Goal: Task Accomplishment & Management: Use online tool/utility

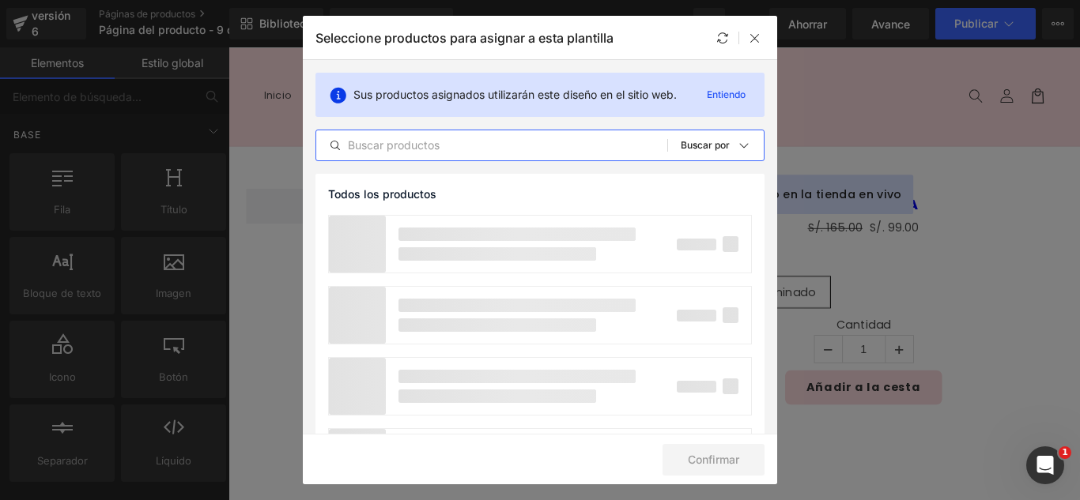
click at [440, 147] on input "text" at bounding box center [491, 145] width 351 height 19
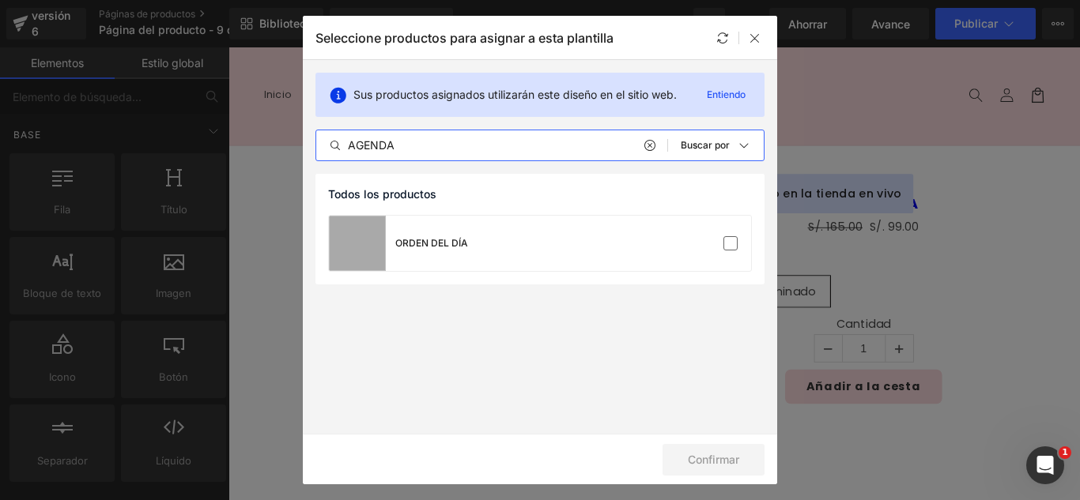
type input "AGENDA"
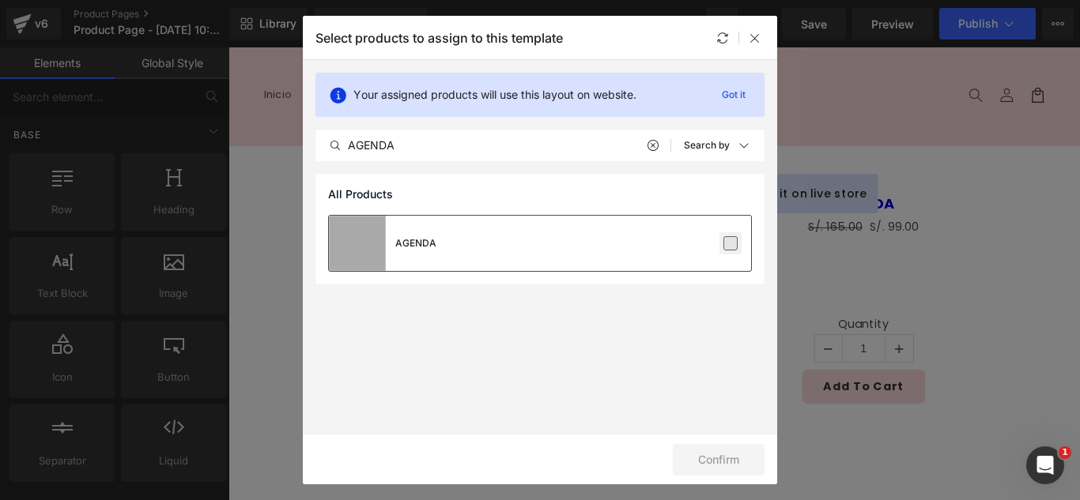
click at [738, 246] on label at bounding box center [730, 243] width 14 height 14
click at [730, 243] on input "checkbox" at bounding box center [730, 243] width 0 height 0
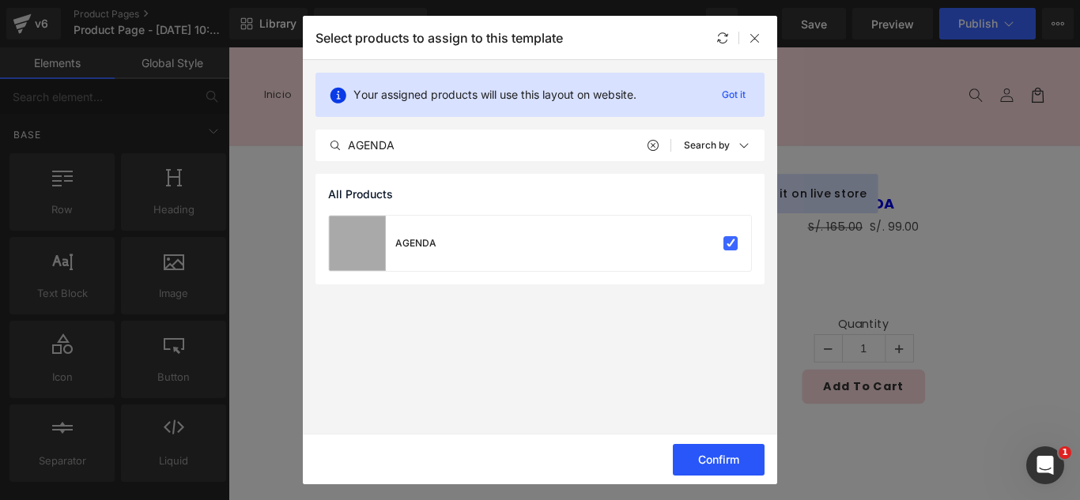
click at [735, 459] on button "Confirm" at bounding box center [719, 460] width 92 height 32
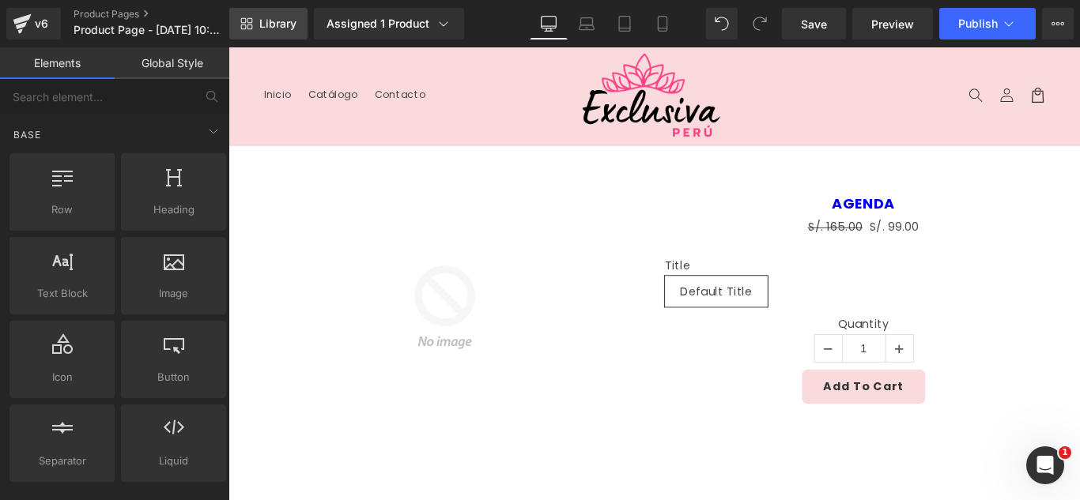
click at [276, 22] on span "Library" at bounding box center [277, 24] width 37 height 14
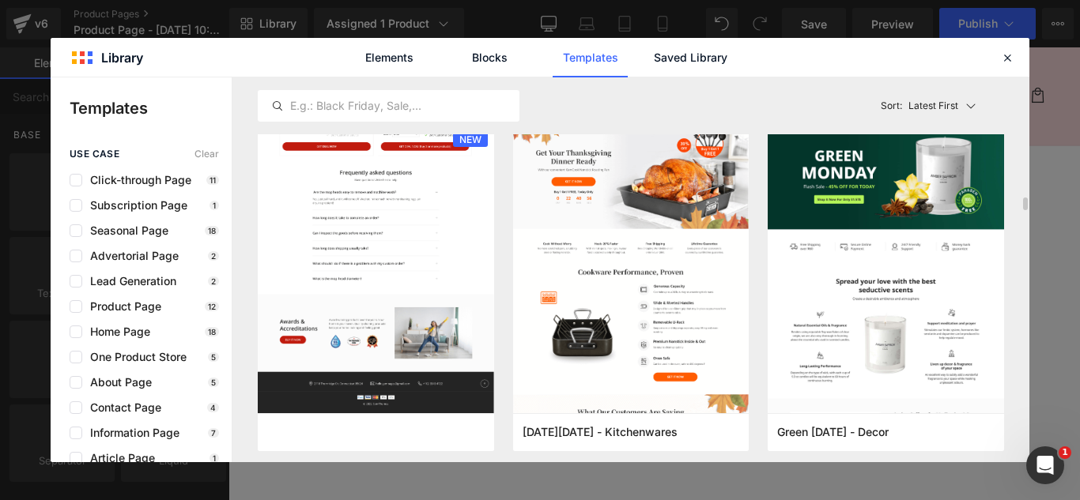
scroll to position [3716, 0]
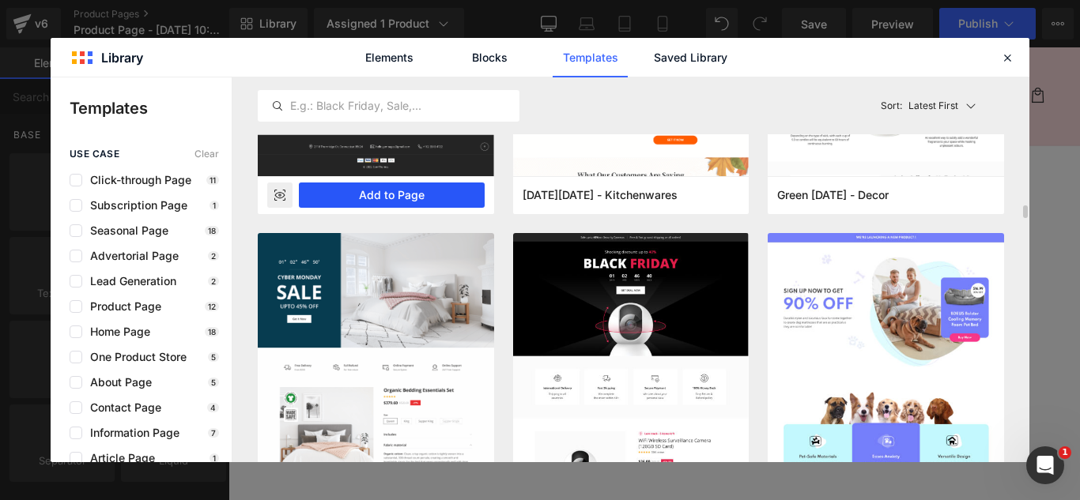
click at [405, 196] on button "Add to Page" at bounding box center [392, 195] width 186 height 25
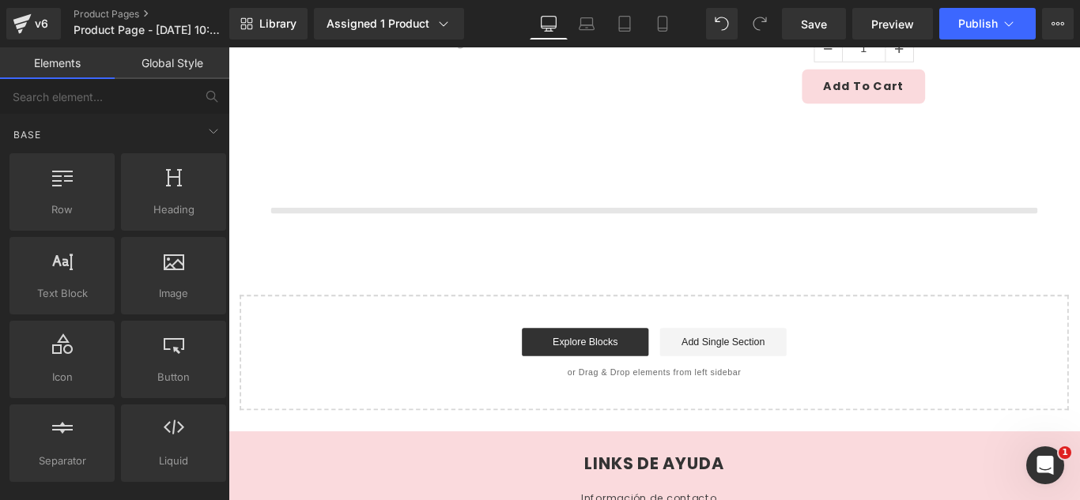
scroll to position [376, 0]
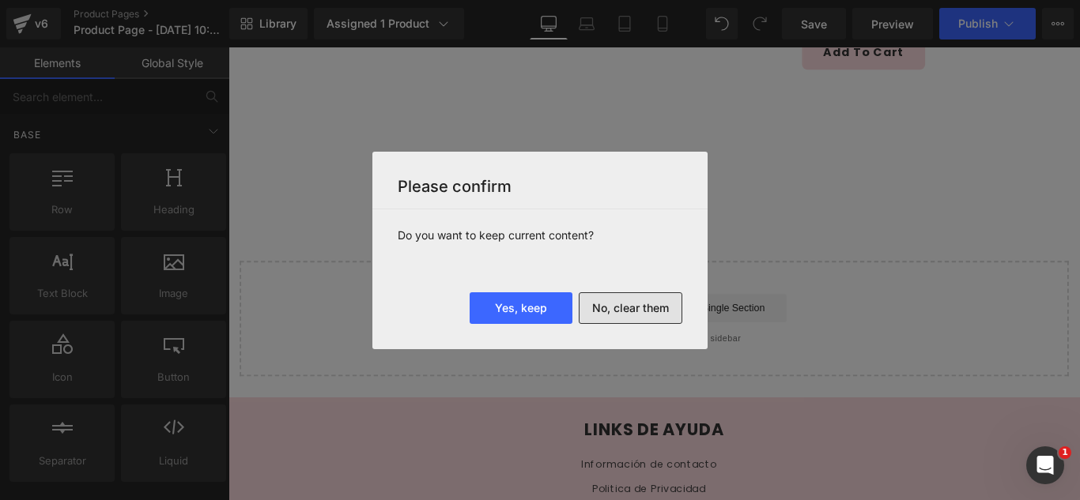
click at [651, 310] on button "No, clear them" at bounding box center [631, 309] width 104 height 32
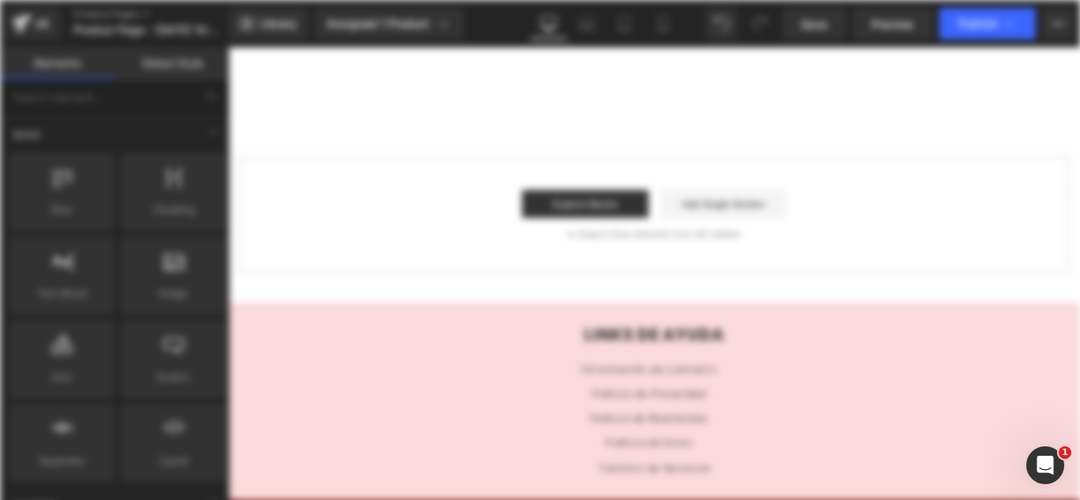
scroll to position [0, 0]
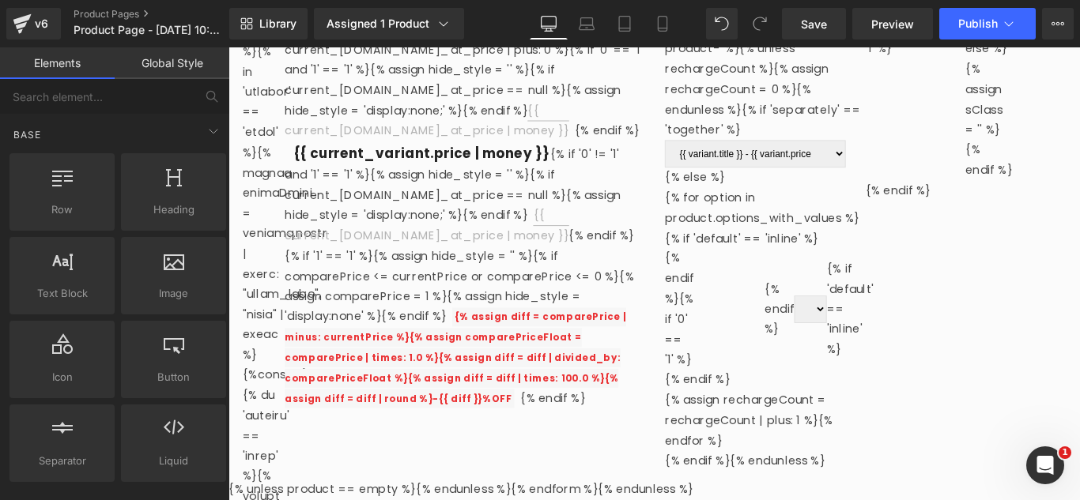
click at [1009, 293] on div "{% unless product.options_with_values.size == 1 and product.variants[0].title =…" at bounding box center [944, 133] width 451 height 782
click at [1079, 270] on img at bounding box center [946, 454] width 455 height 513
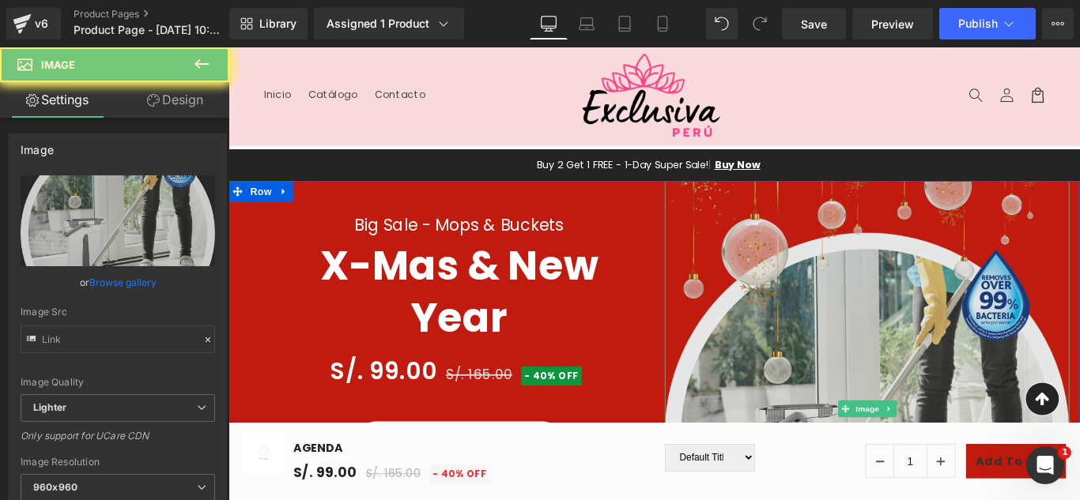
type input "https://ucarecdn.com/742359e5-b45e-4fe1-a01c-3c56294a4c43/-/format/auto/-/previ…"
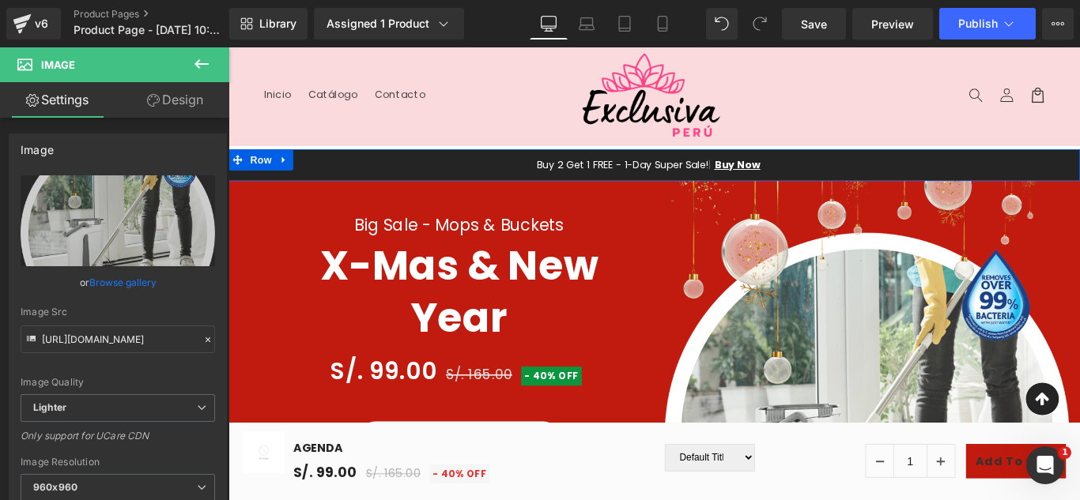
click at [289, 172] on icon at bounding box center [290, 174] width 11 height 12
click at [322, 166] on link at bounding box center [332, 174] width 21 height 24
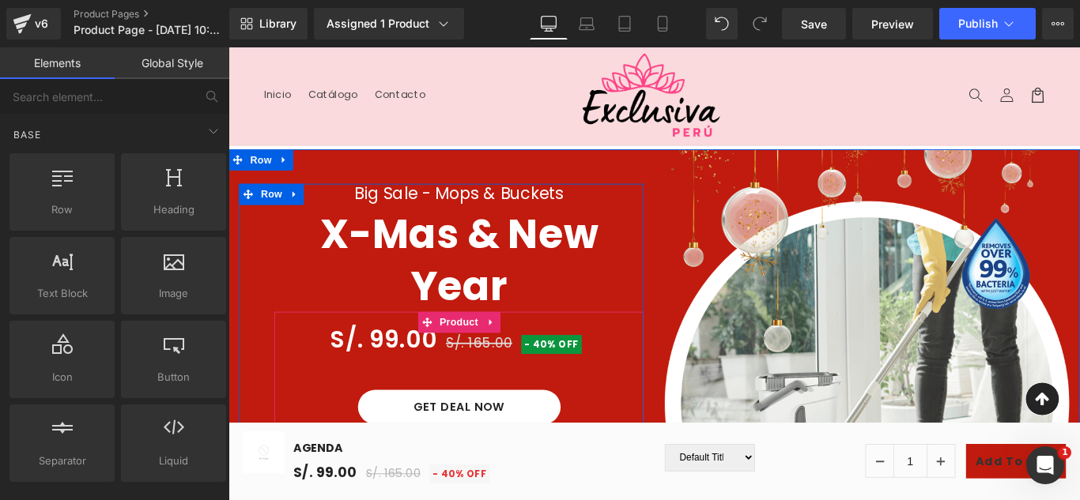
click at [518, 353] on icon at bounding box center [523, 356] width 11 height 12
click at [528, 360] on icon at bounding box center [533, 356] width 11 height 11
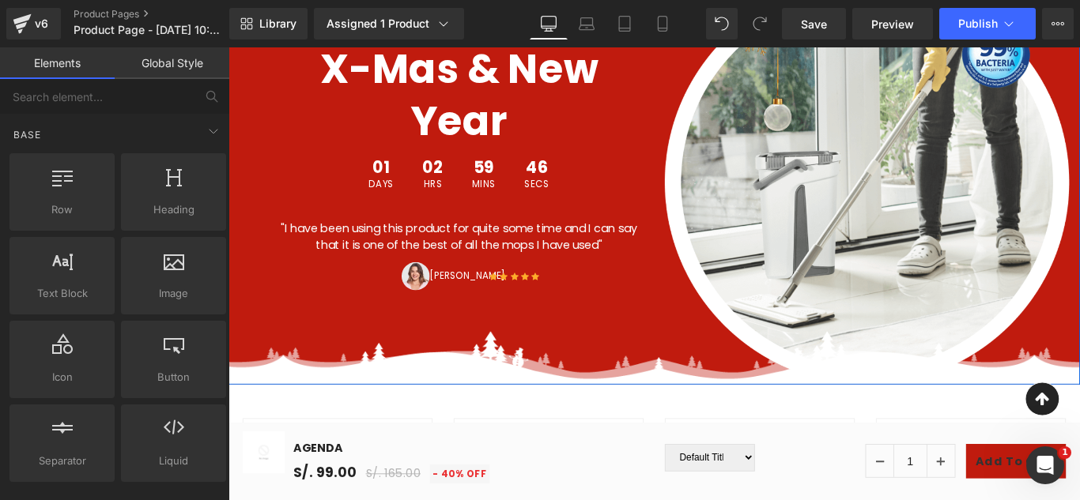
scroll to position [316, 0]
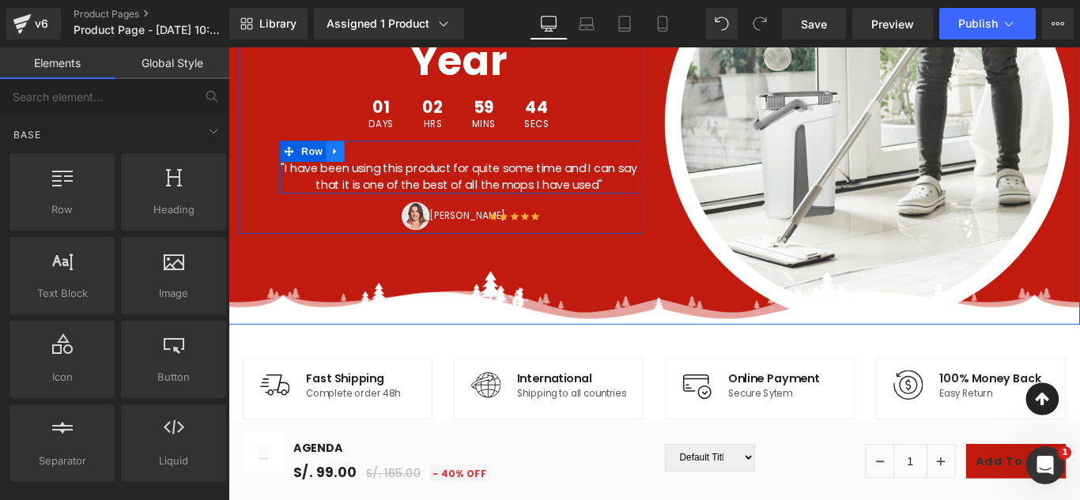
click at [345, 166] on icon at bounding box center [348, 165] width 11 height 12
click at [384, 161] on icon at bounding box center [389, 164] width 11 height 11
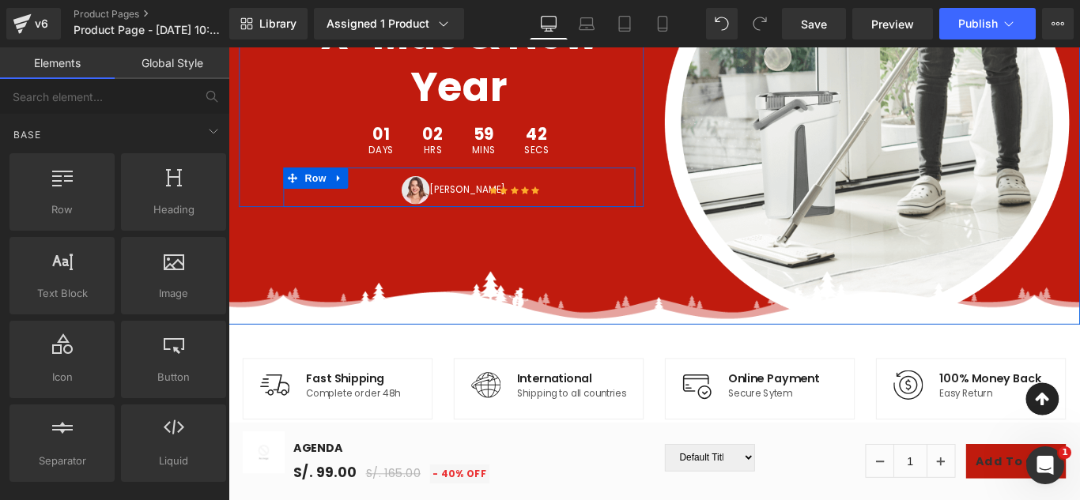
click at [347, 193] on icon at bounding box center [352, 194] width 11 height 12
click at [383, 188] on link at bounding box center [393, 195] width 21 height 24
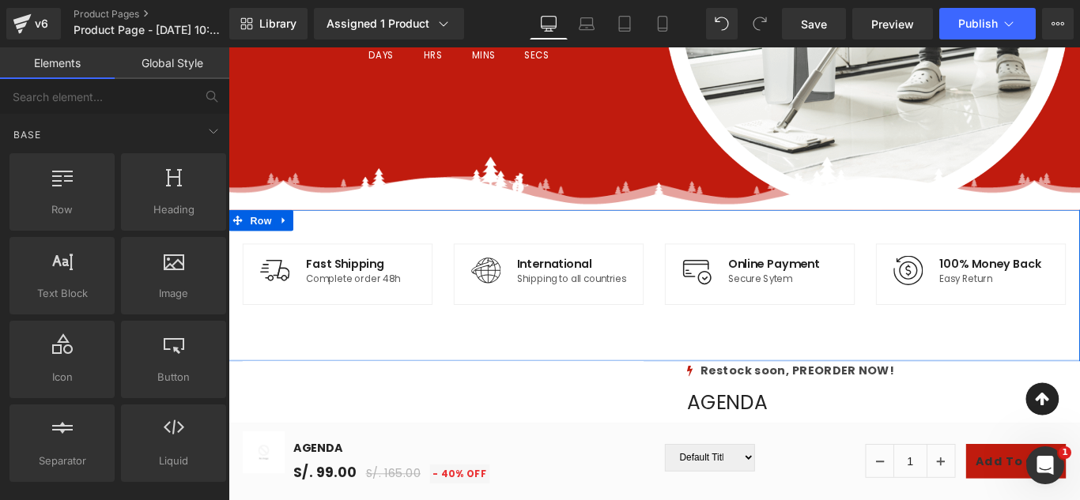
scroll to position [474, 0]
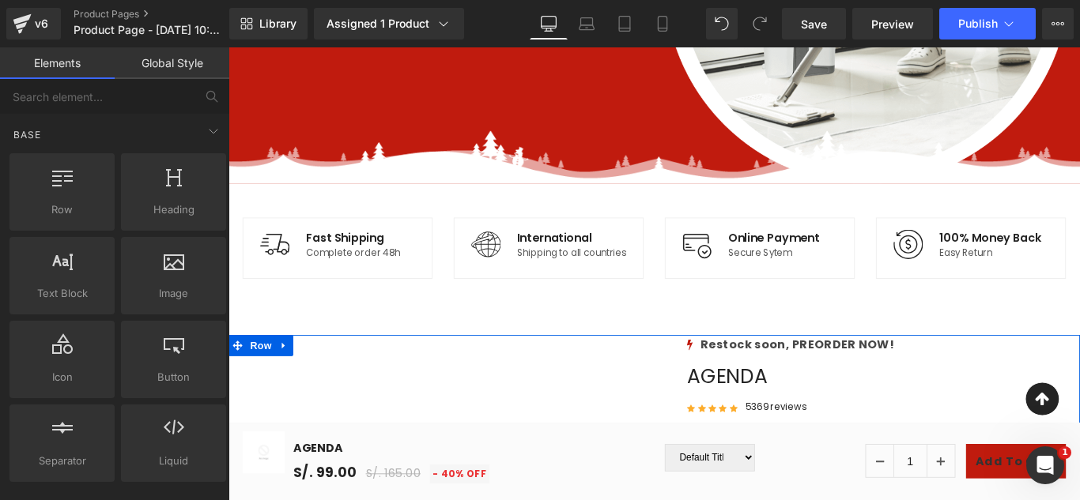
drag, startPoint x: 281, startPoint y: 390, endPoint x: 289, endPoint y: 395, distance: 10.3
click at [281, 391] on link at bounding box center [291, 383] width 21 height 24
click at [323, 390] on link at bounding box center [332, 383] width 21 height 24
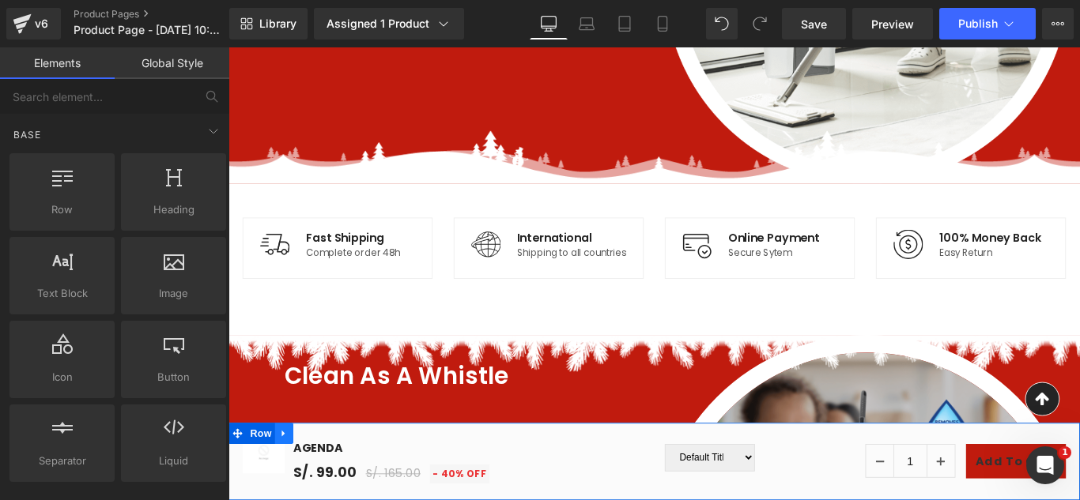
click at [287, 480] on icon at bounding box center [290, 481] width 11 height 12
click at [331, 482] on icon at bounding box center [332, 481] width 11 height 12
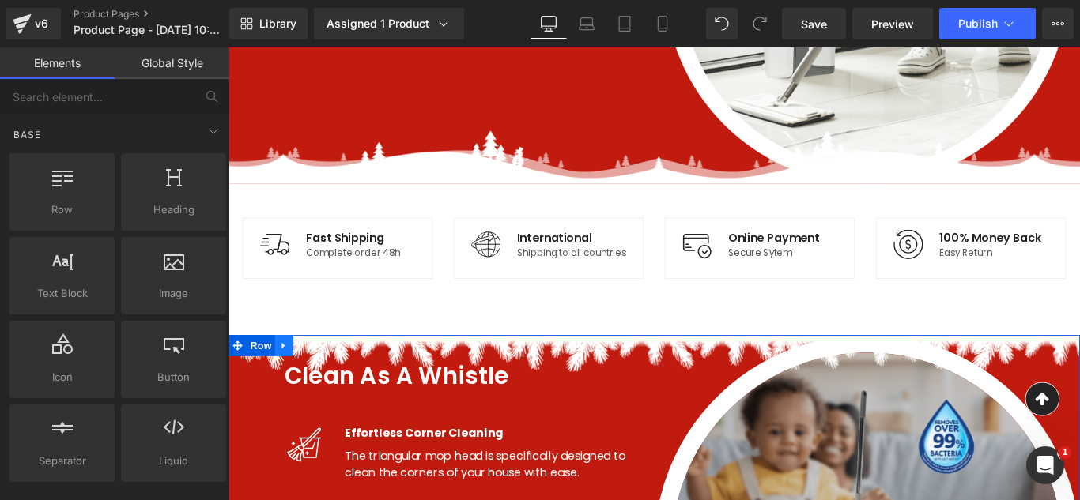
click at [289, 387] on icon at bounding box center [290, 382] width 3 height 7
click at [327, 388] on icon at bounding box center [332, 382] width 11 height 11
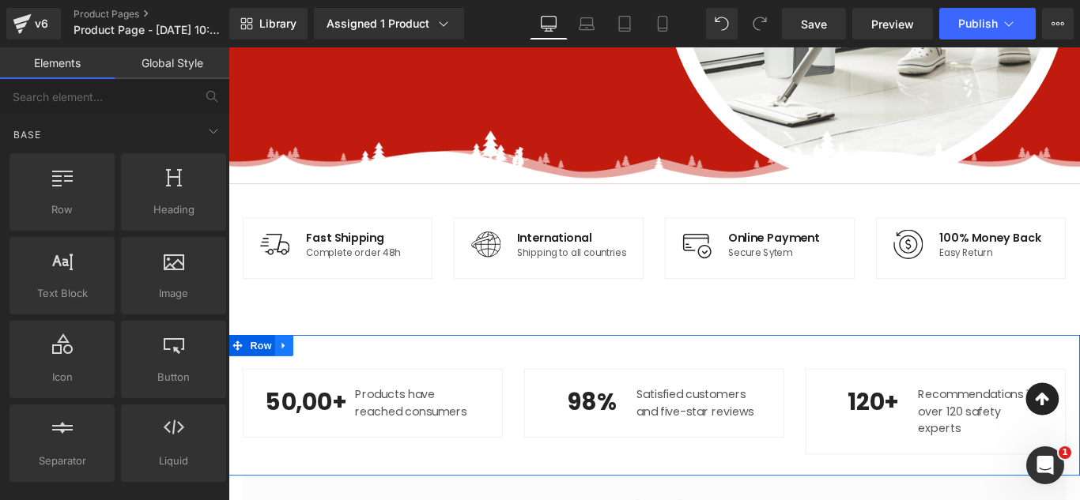
click at [285, 388] on icon at bounding box center [290, 382] width 11 height 12
click at [327, 388] on icon at bounding box center [332, 382] width 11 height 11
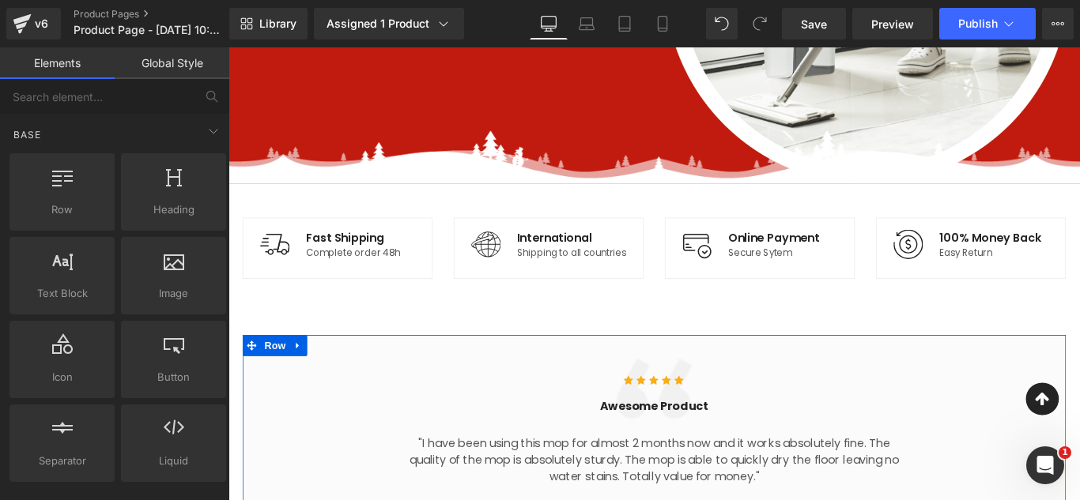
click at [302, 388] on icon at bounding box center [306, 382] width 11 height 12
click at [344, 388] on icon at bounding box center [347, 382] width 11 height 12
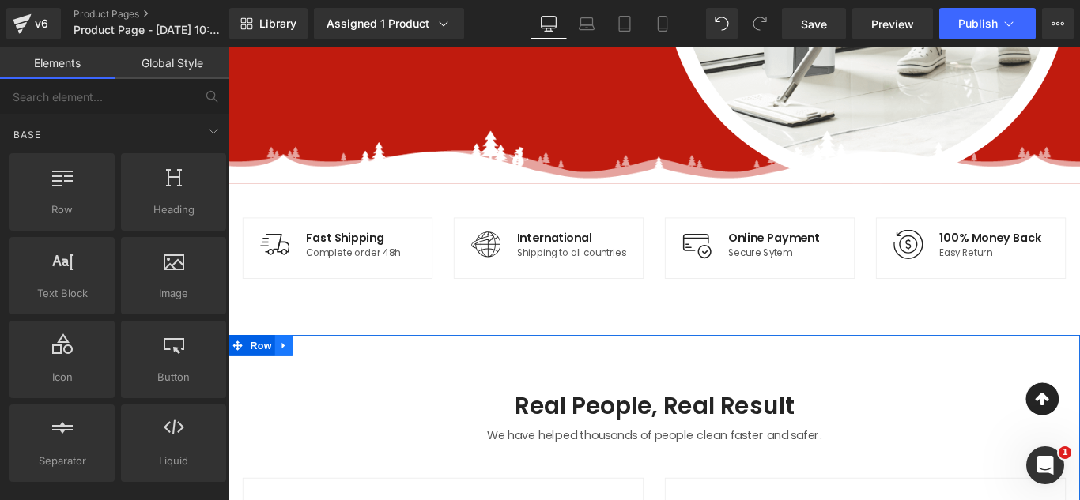
click at [287, 388] on icon at bounding box center [290, 382] width 11 height 12
click at [327, 388] on icon at bounding box center [332, 382] width 11 height 11
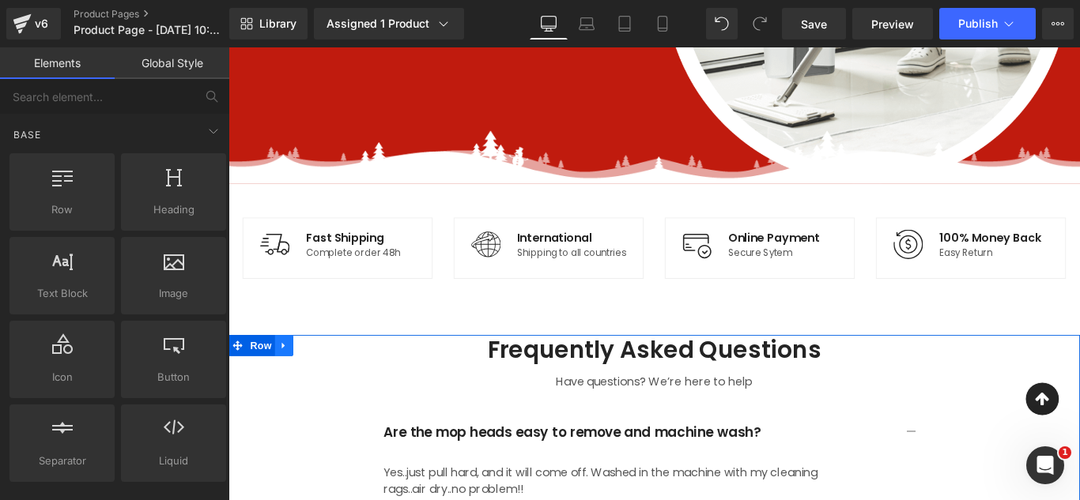
click at [289, 388] on icon at bounding box center [290, 382] width 11 height 12
click at [327, 388] on icon at bounding box center [332, 382] width 11 height 11
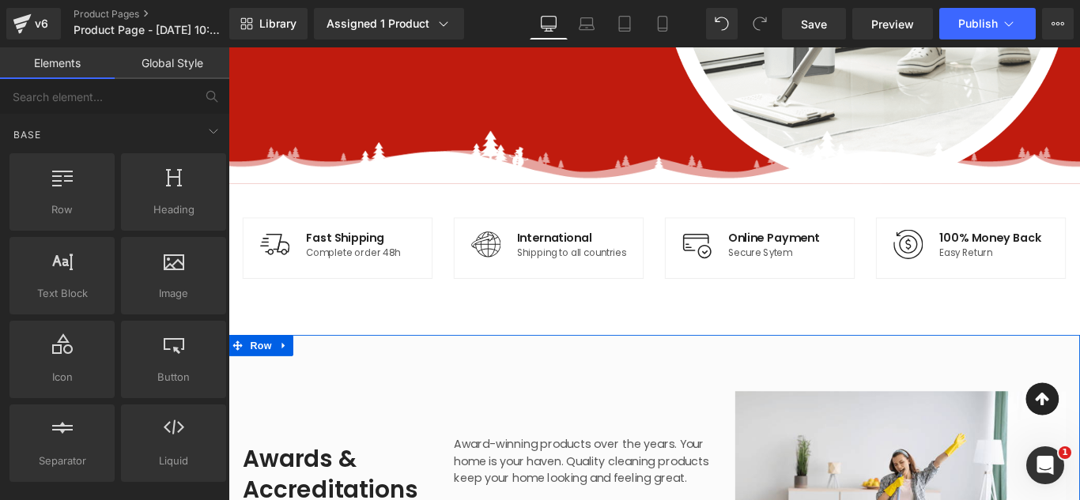
click at [290, 394] on link at bounding box center [291, 383] width 21 height 24
click at [327, 388] on icon at bounding box center [332, 382] width 11 height 11
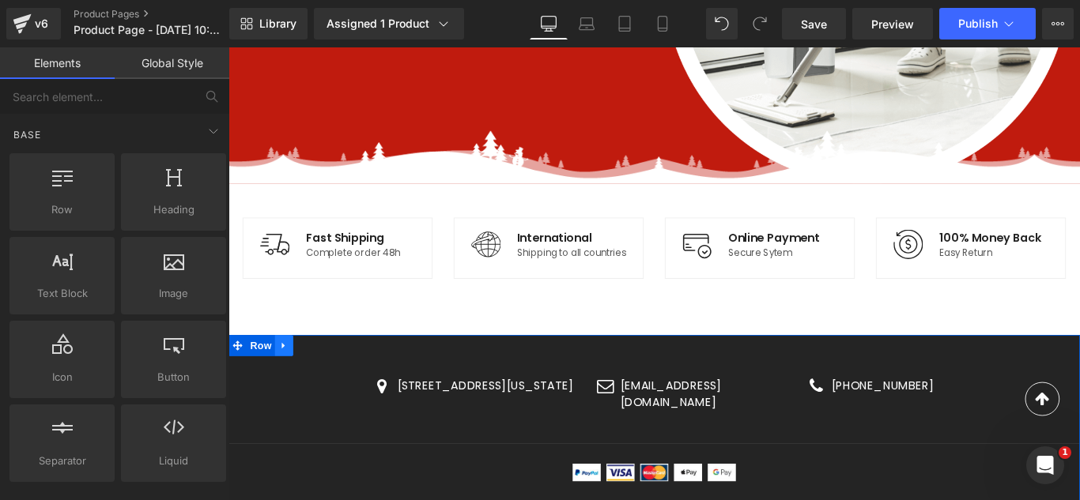
click at [290, 388] on icon at bounding box center [290, 382] width 11 height 12
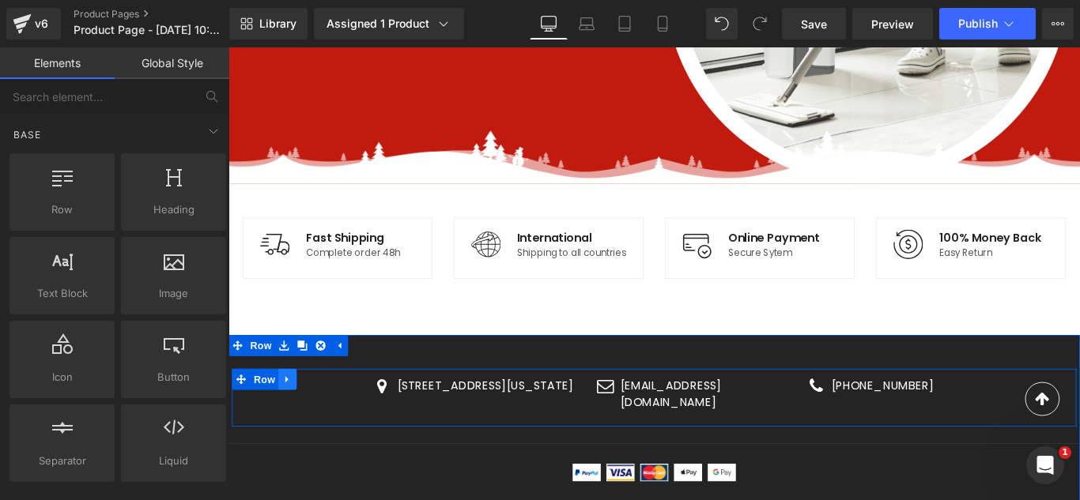
click at [296, 432] on link at bounding box center [295, 421] width 21 height 24
click at [330, 426] on icon at bounding box center [335, 420] width 11 height 12
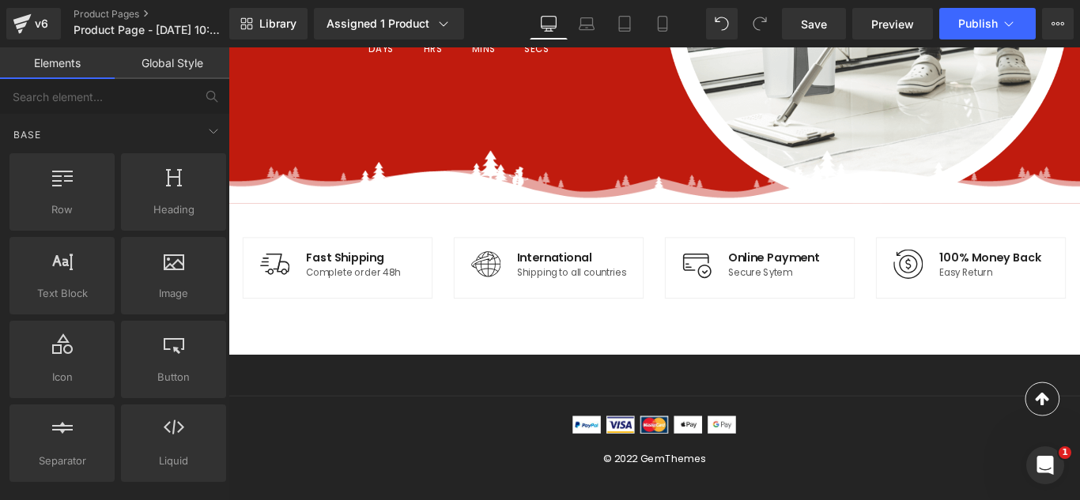
scroll to position [0, 0]
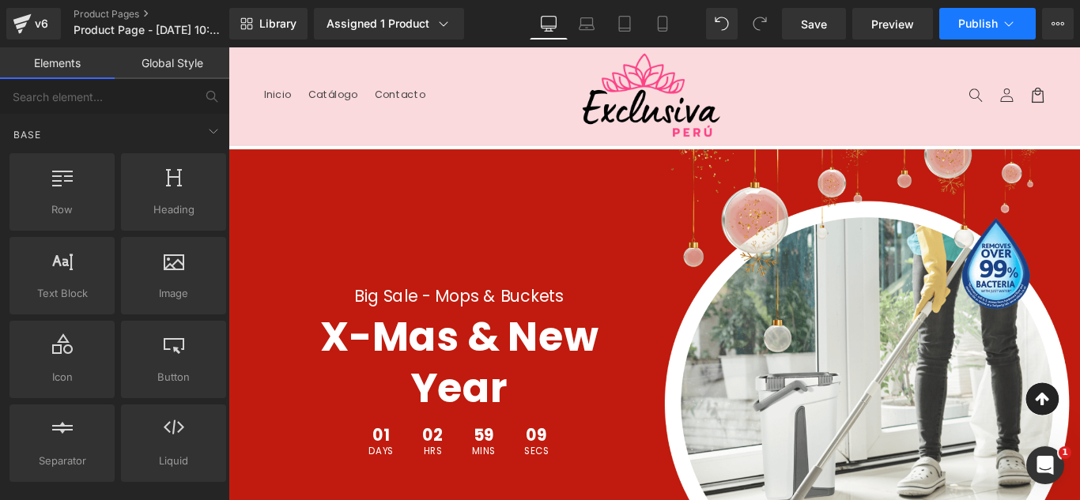
click at [1009, 24] on icon at bounding box center [1009, 24] width 16 height 16
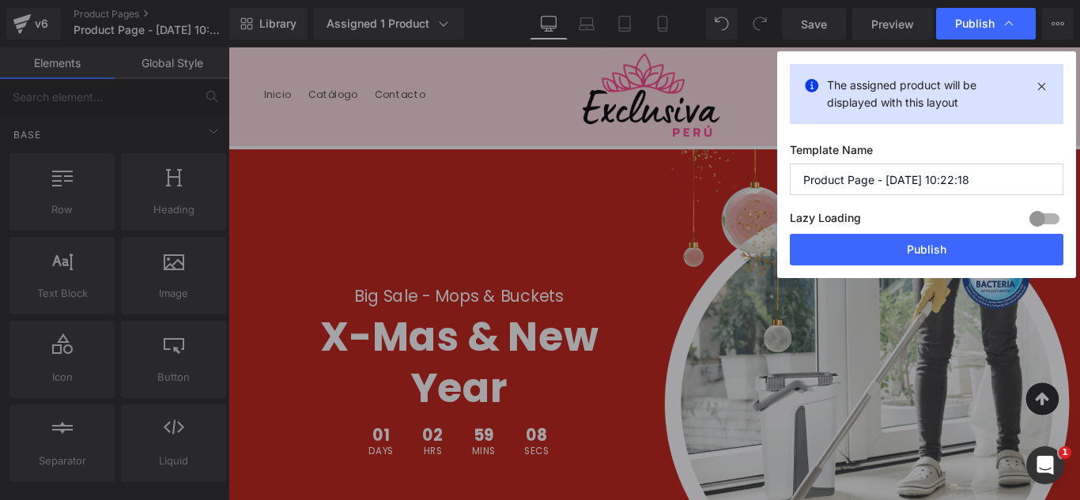
click at [983, 169] on input "Product Page - Oct 9, 10:22:18" at bounding box center [927, 180] width 274 height 32
click at [984, 169] on input "Product Page - Oct 9, 10:22:18" at bounding box center [927, 180] width 274 height 32
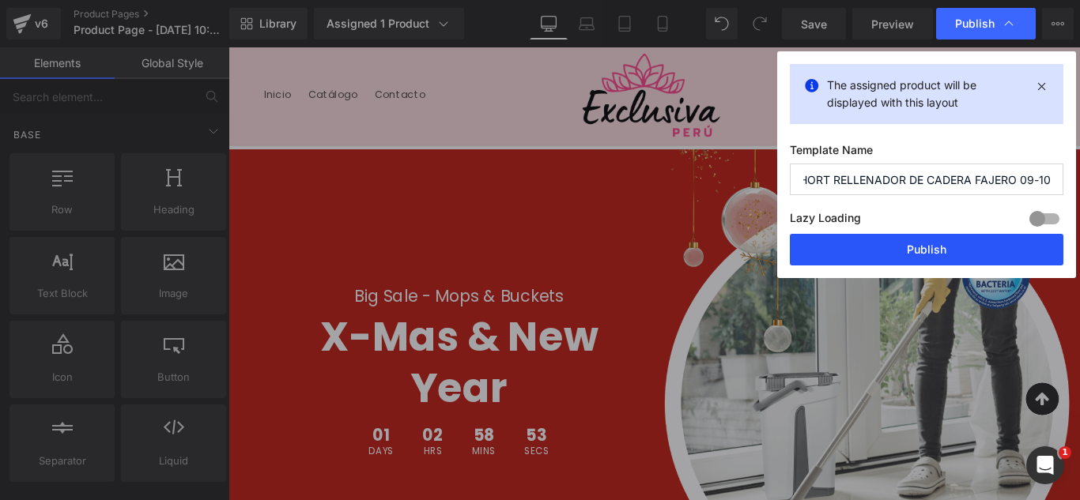
type input "SHORT RELLENADOR DE CADERA FAJERO 09-10"
click at [985, 242] on button "Publish" at bounding box center [927, 250] width 274 height 32
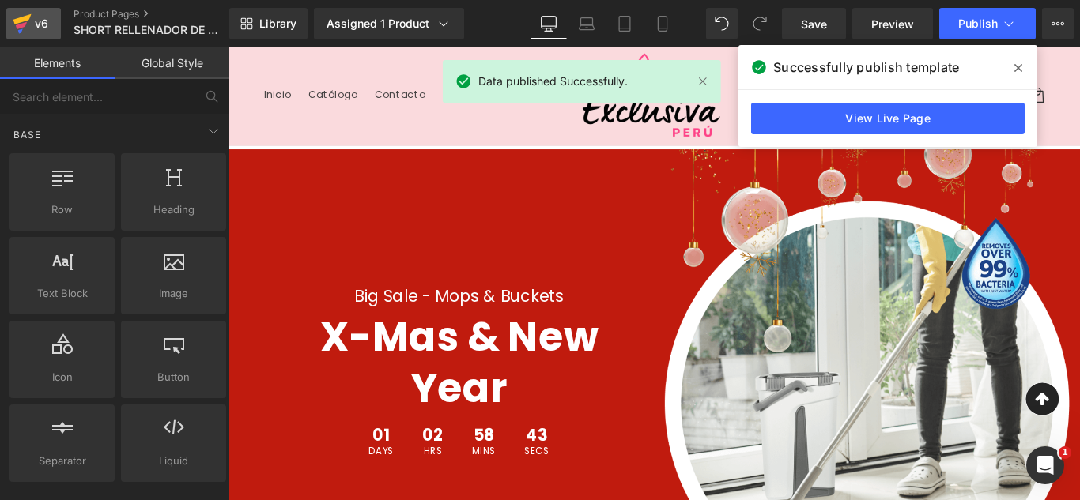
click at [35, 23] on div "v6" at bounding box center [42, 23] width 20 height 21
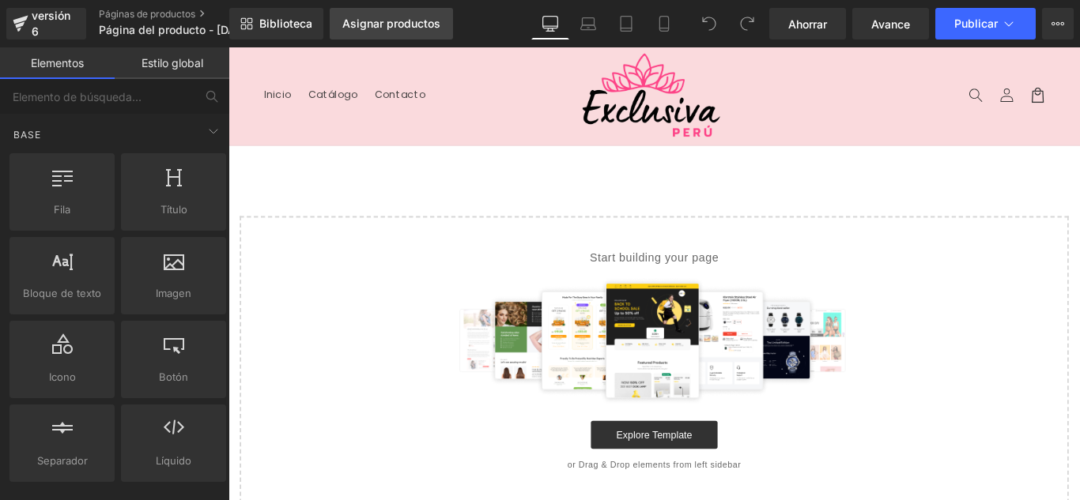
click at [399, 30] on link "Asignar productos" at bounding box center [391, 24] width 123 height 32
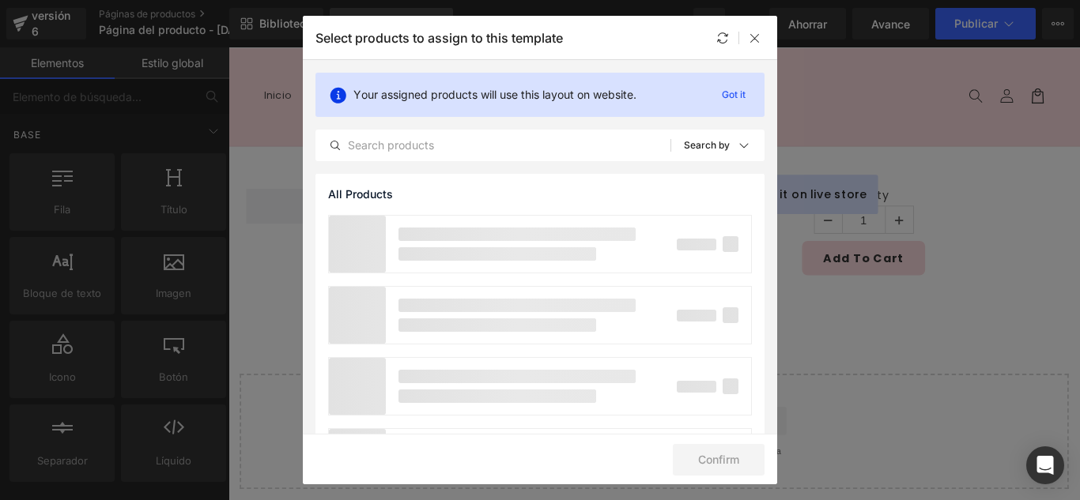
click at [399, 30] on p "Select products to assign to this template" at bounding box center [438, 38] width 247 height 16
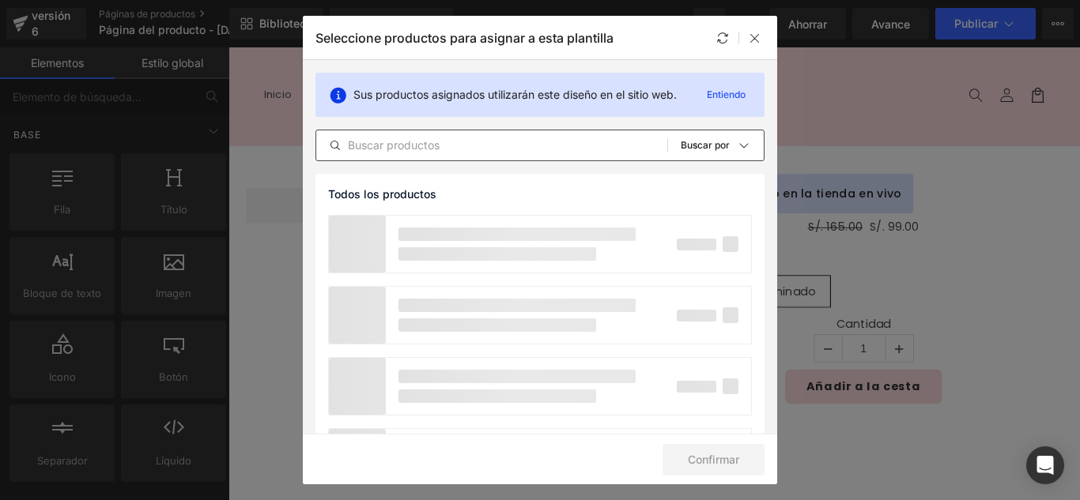
click at [432, 144] on input "text" at bounding box center [491, 145] width 351 height 19
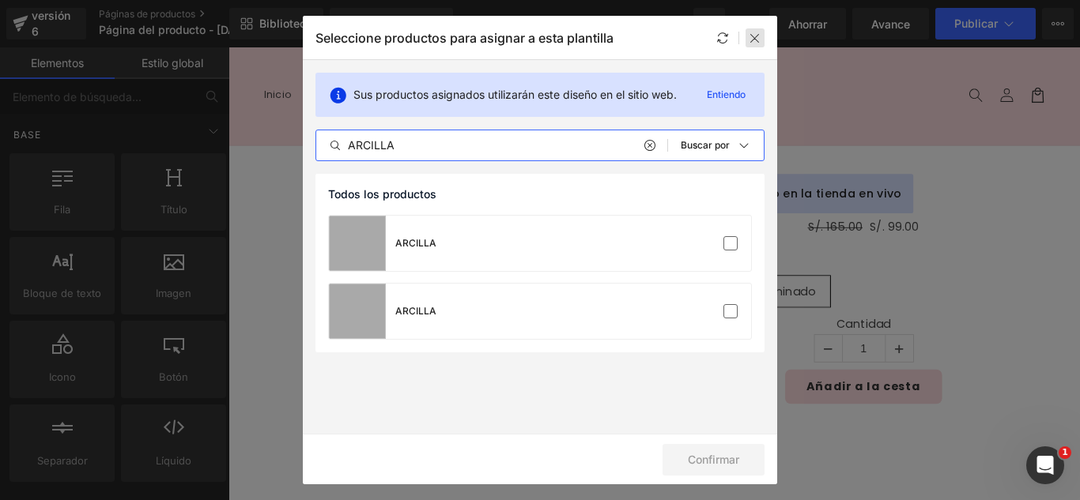
type input "ARCILLA"
click at [757, 43] on icon at bounding box center [755, 38] width 13 height 13
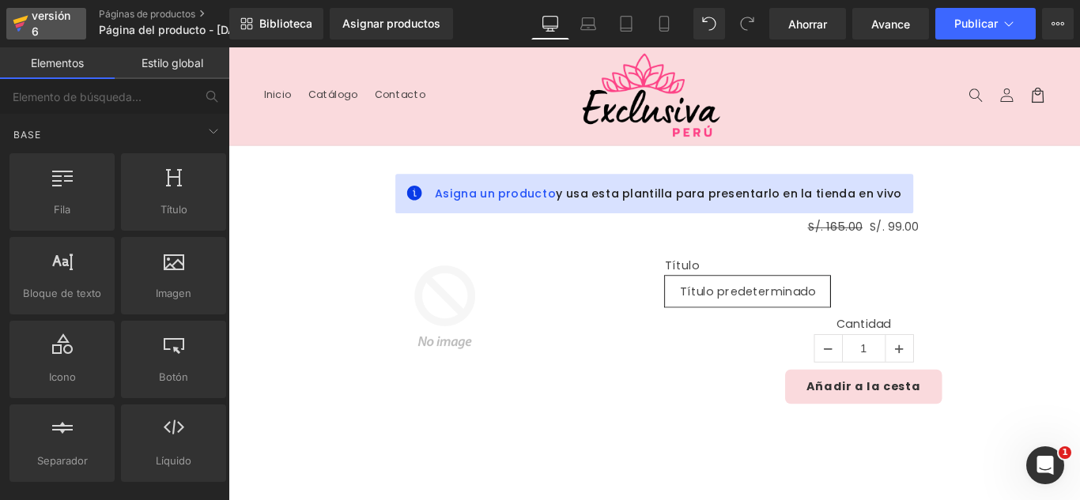
click at [36, 25] on font "versión 6" at bounding box center [51, 23] width 39 height 29
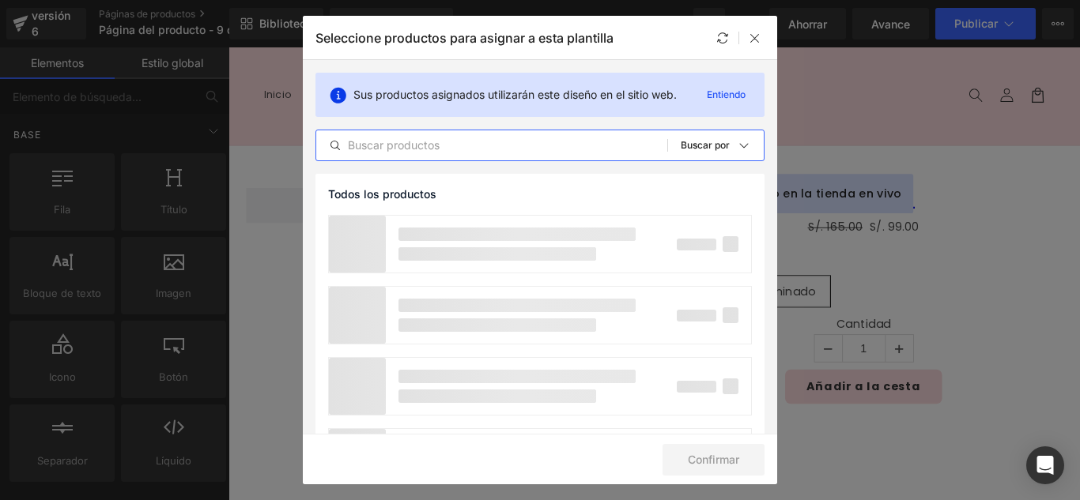
click at [448, 148] on input "text" at bounding box center [491, 145] width 351 height 19
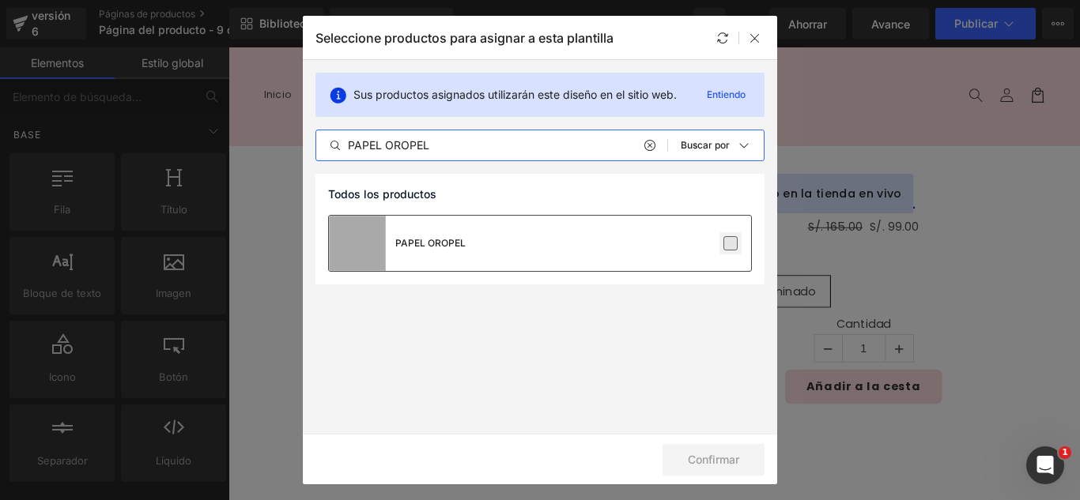
type input "PAPEL OROPEL"
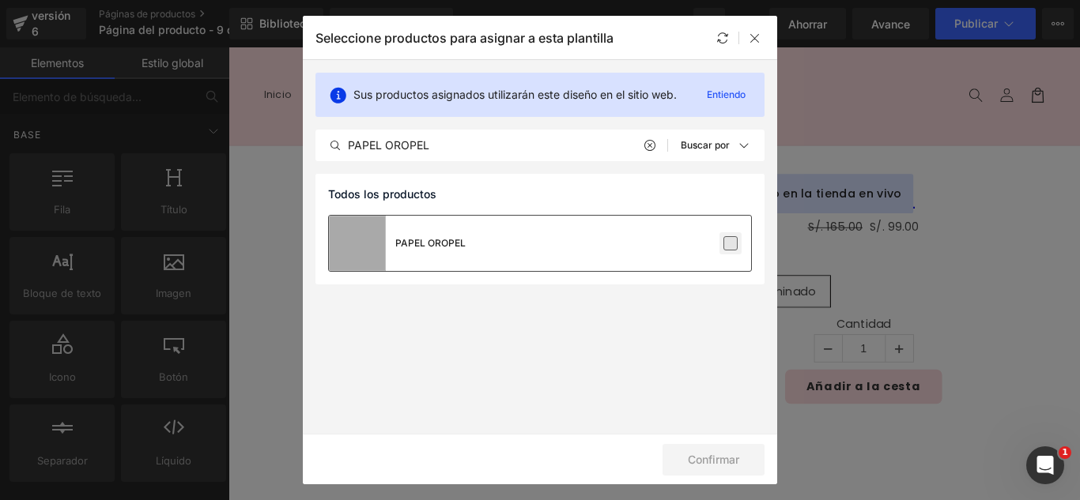
click at [737, 245] on label at bounding box center [730, 243] width 14 height 14
click at [730, 243] on input "checkbox" at bounding box center [730, 243] width 0 height 0
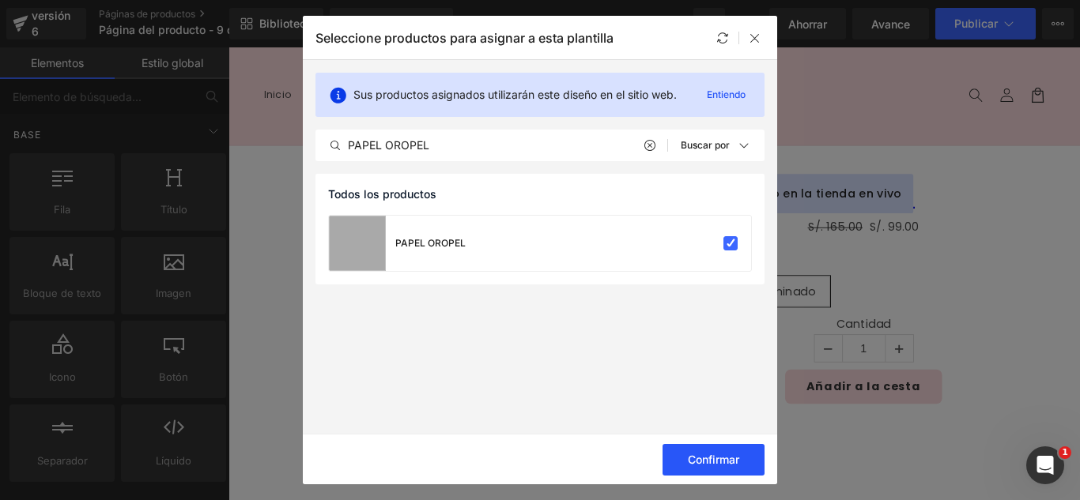
click at [742, 457] on button "Confirmar" at bounding box center [713, 460] width 102 height 32
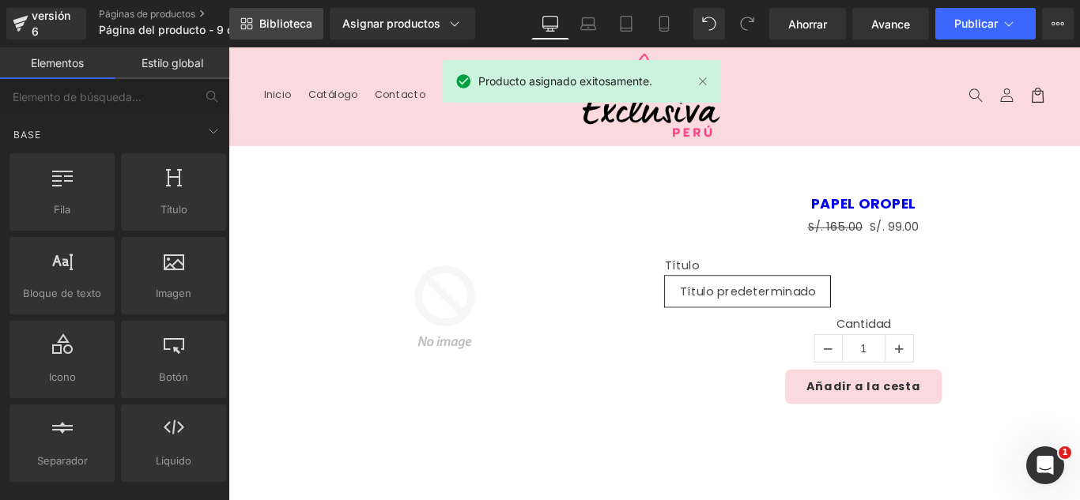
click at [281, 24] on font "Biblioteca" at bounding box center [285, 23] width 53 height 13
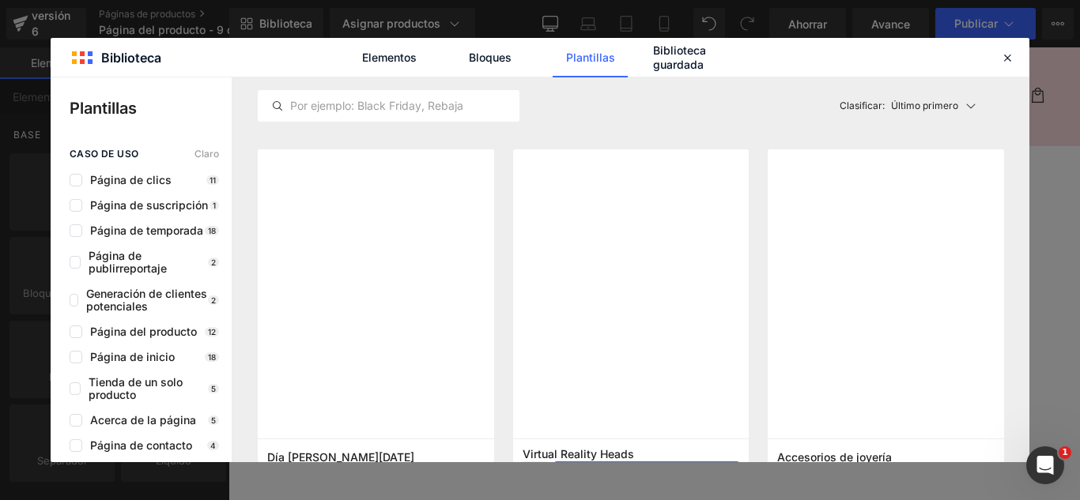
scroll to position [5218, 0]
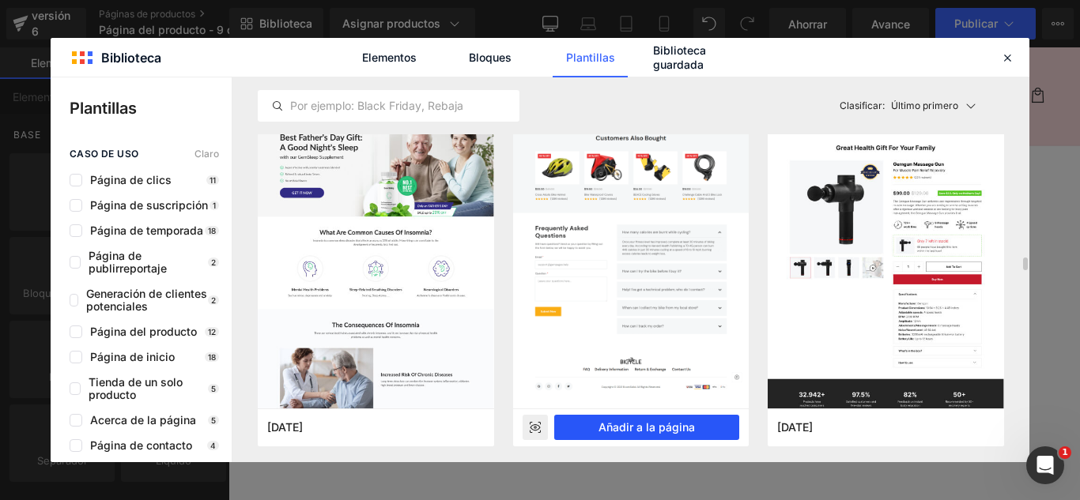
drag, startPoint x: 660, startPoint y: 428, endPoint x: 485, endPoint y: 428, distance: 175.5
click at [660, 428] on font "Añadir a la página" at bounding box center [646, 427] width 96 height 13
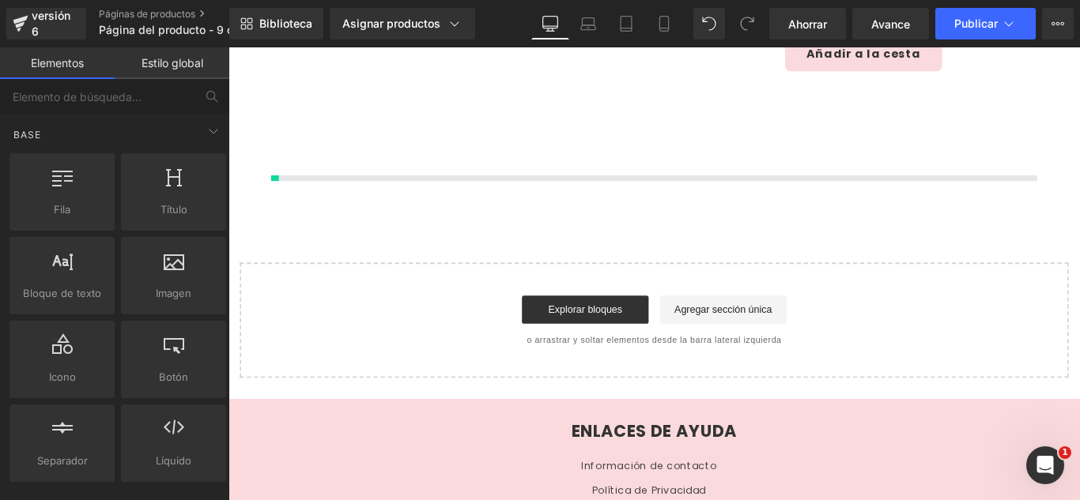
scroll to position [376, 0]
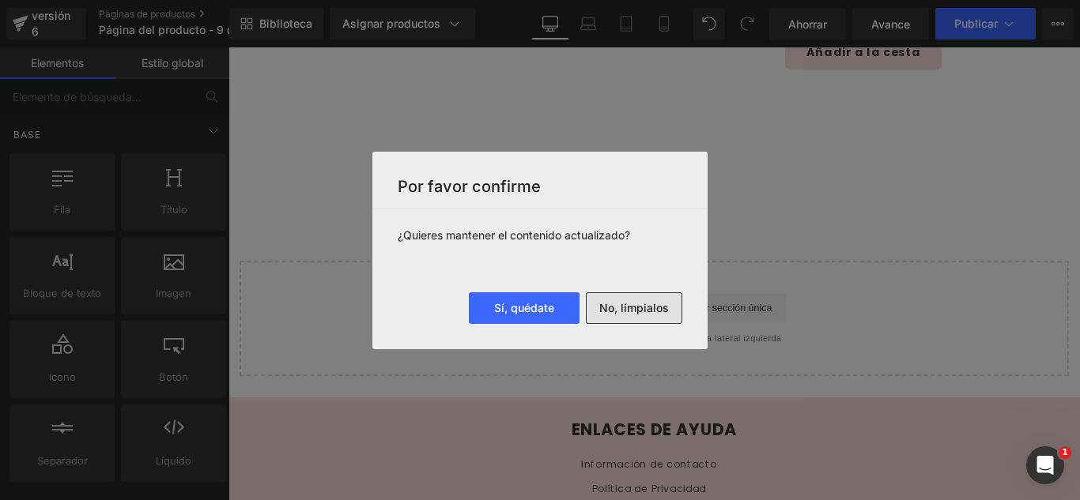
click at [624, 299] on button "No, límpialos" at bounding box center [634, 309] width 96 height 32
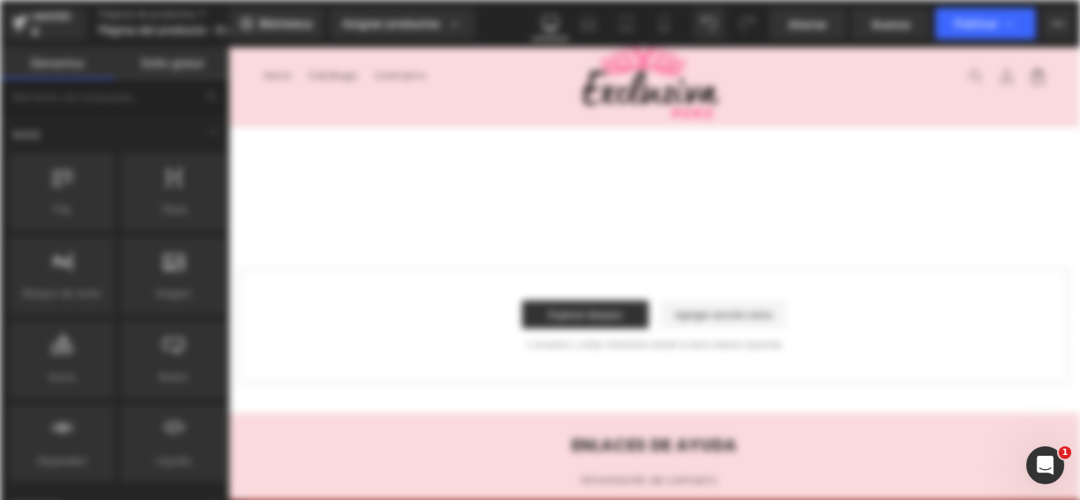
scroll to position [0, 0]
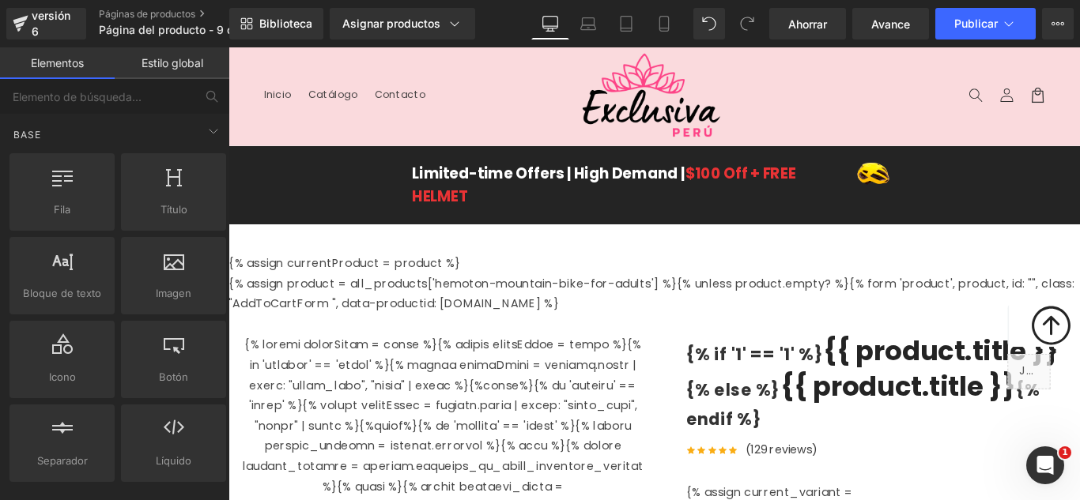
click at [282, 171] on div "Limited-time Offers | High Demand | $100 Off + FREE HELMET Text Block Image Row…" at bounding box center [706, 202] width 957 height 88
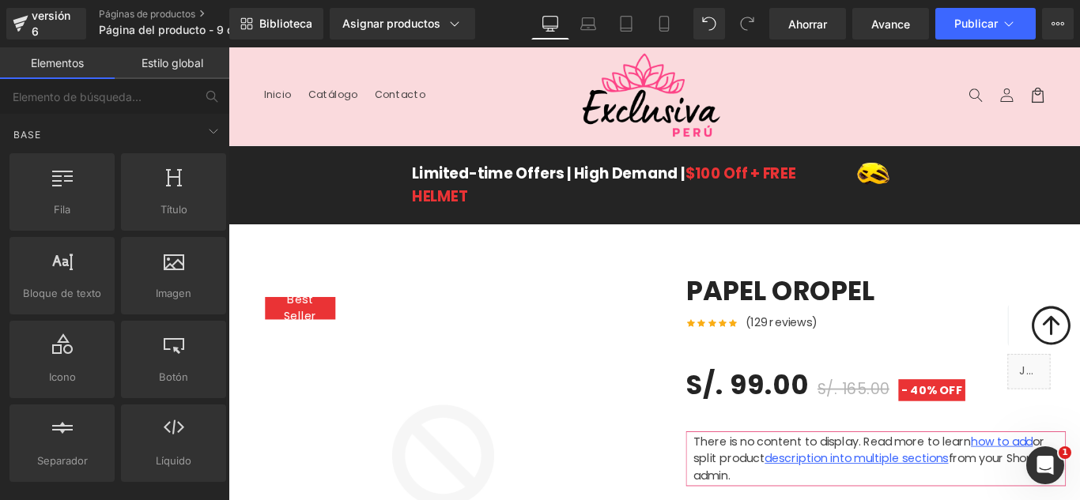
click at [327, 135] on header "Menú Inicio Catálogo Contacto Iniciar sesión Inicio Catálogo Contacto Búsqueda" at bounding box center [706, 102] width 957 height 110
click at [291, 159] on div "Limited-time Offers | High Demand | $100 Off + FREE HELMET Text Block Image Row…" at bounding box center [706, 202] width 957 height 88
click at [356, 142] on header "Menú Inicio Catálogo Contacto Iniciar sesión Inicio Catálogo Contacto Búsqueda" at bounding box center [706, 102] width 957 height 110
click at [413, 134] on header "Menú Inicio Catálogo Contacto Iniciar sesión Inicio Catálogo Contacto Búsqueda" at bounding box center [706, 102] width 957 height 110
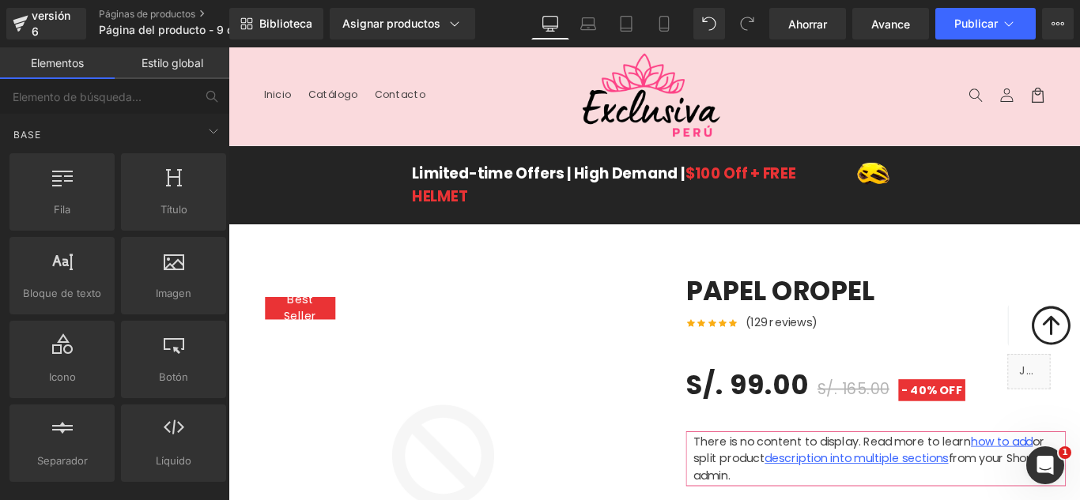
click at [625, 105] on img at bounding box center [704, 101] width 158 height 95
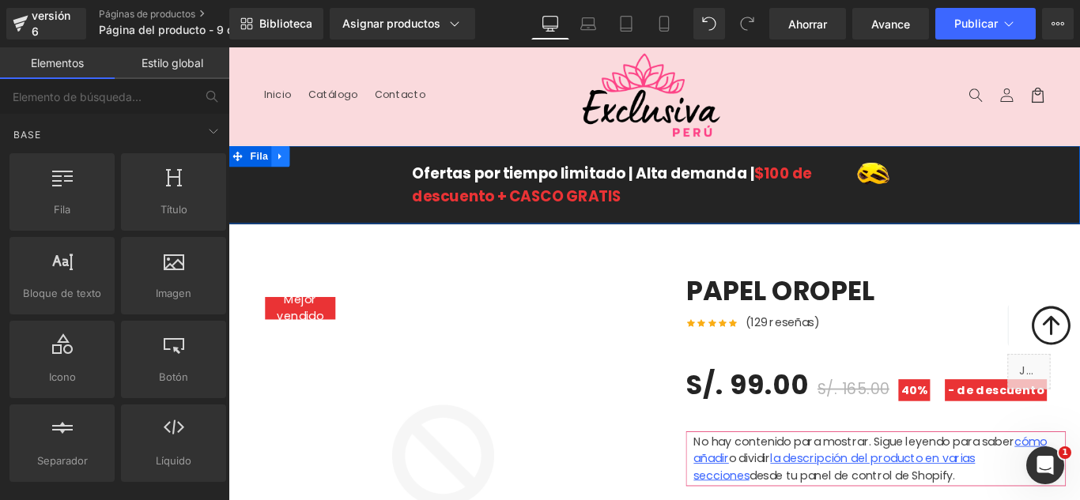
click at [281, 164] on icon at bounding box center [286, 170] width 11 height 12
click at [323, 164] on icon at bounding box center [328, 169] width 11 height 11
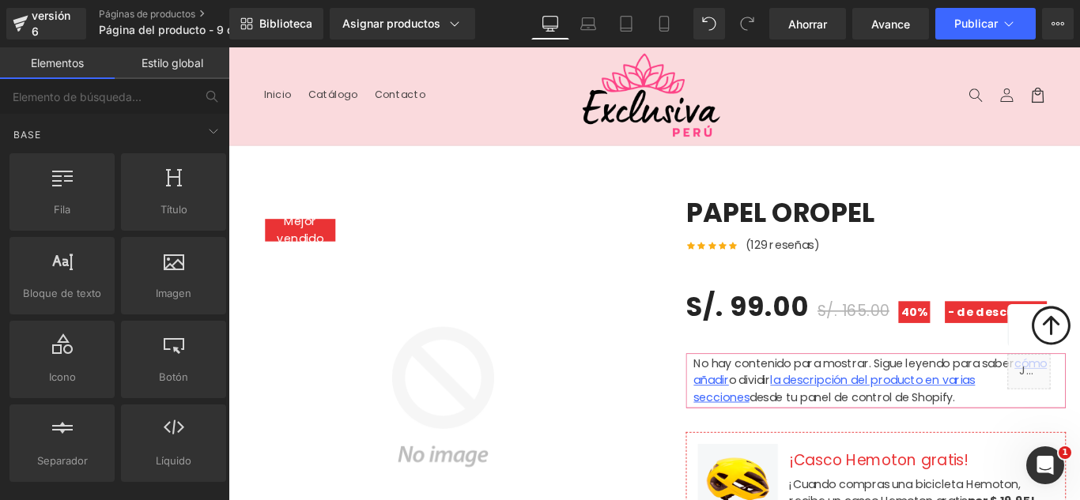
click at [262, 235] on div "Mejor vendido (P) Imagen Fila" at bounding box center [469, 440] width 451 height 451
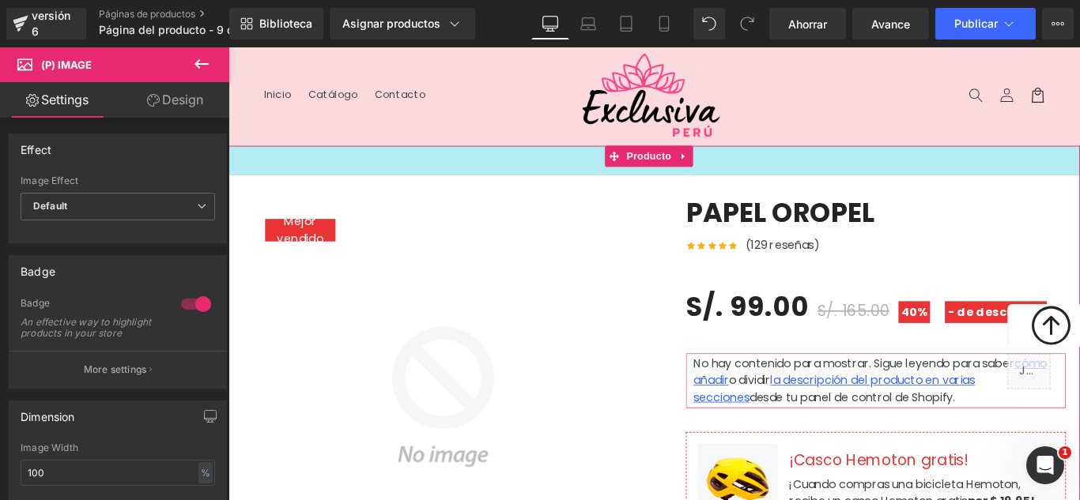
click at [747, 182] on div "42px" at bounding box center [706, 174] width 957 height 33
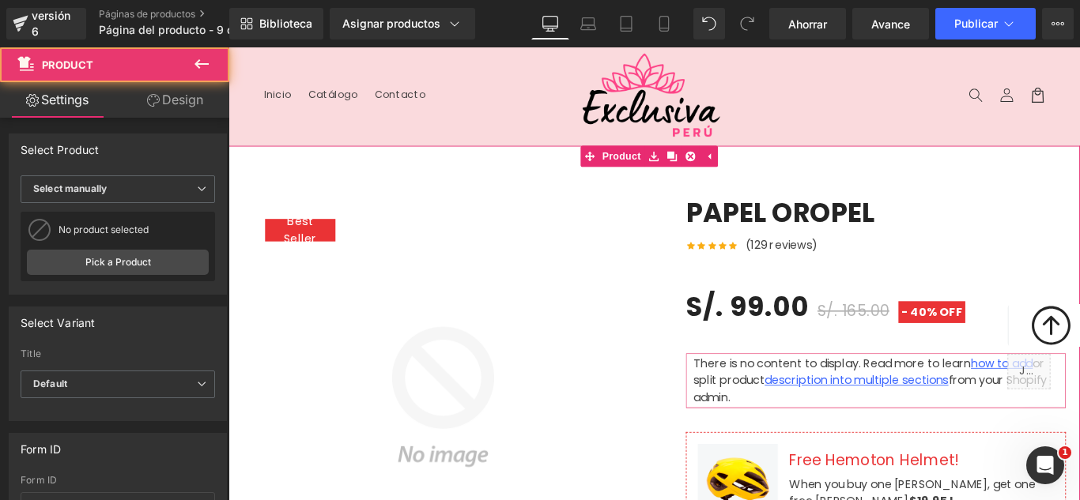
click at [740, 173] on link at bounding box center [747, 170] width 21 height 24
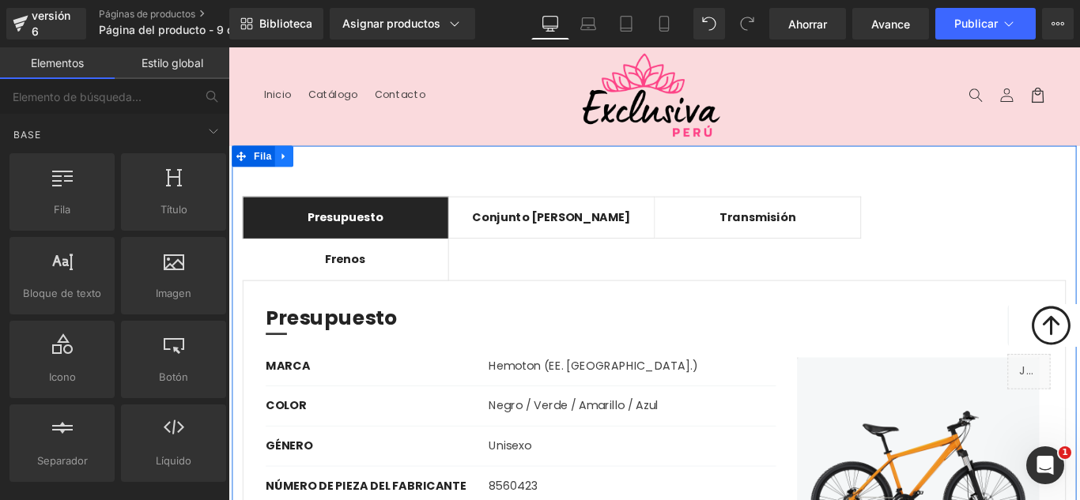
click at [286, 164] on link at bounding box center [291, 170] width 21 height 24
click at [327, 166] on icon at bounding box center [332, 169] width 11 height 11
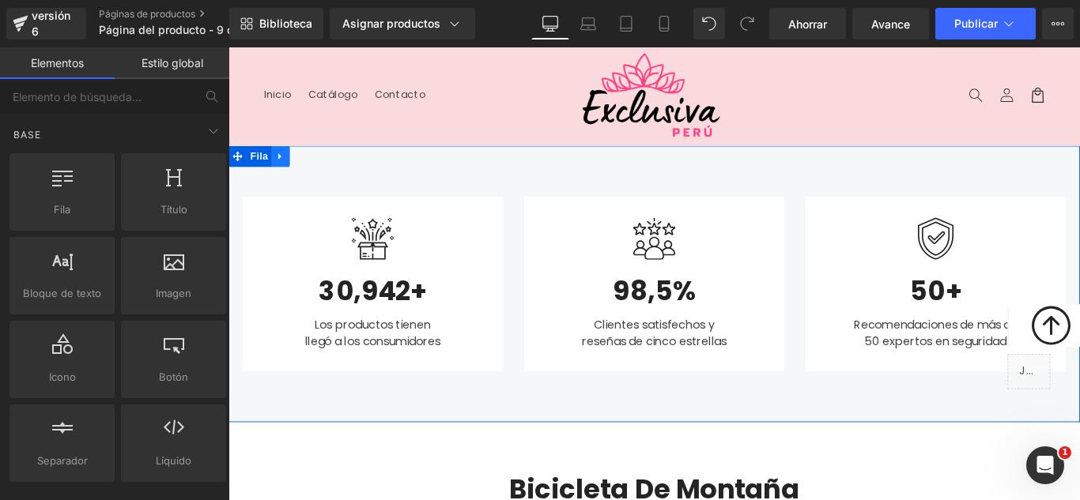
click at [282, 176] on link at bounding box center [287, 170] width 21 height 24
click at [323, 168] on icon at bounding box center [328, 169] width 11 height 11
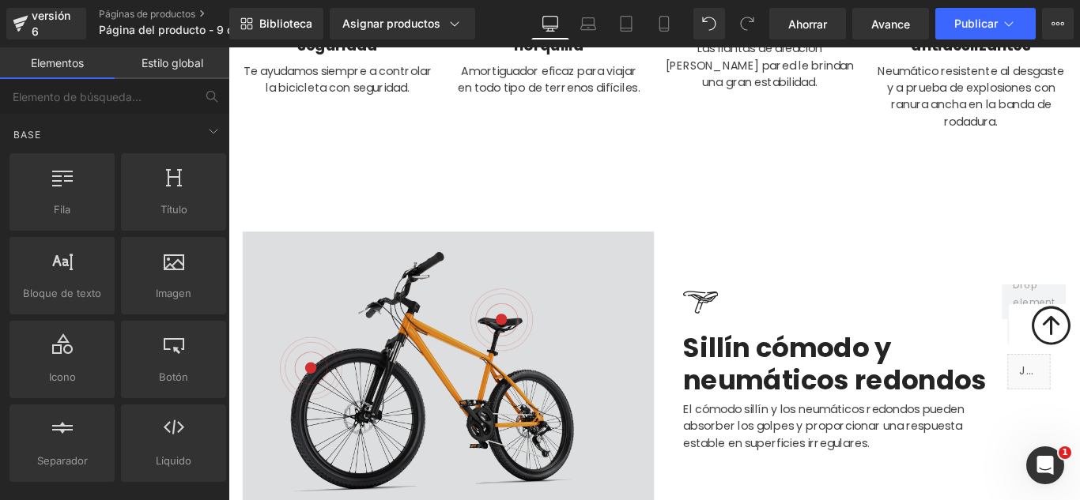
scroll to position [870, 0]
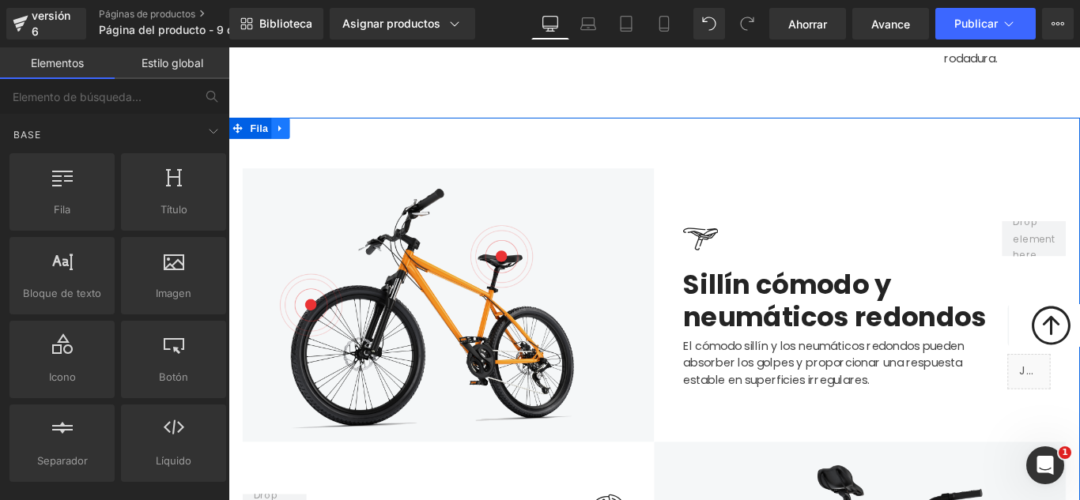
click at [282, 143] on icon at bounding box center [286, 138] width 11 height 12
click at [323, 142] on icon at bounding box center [328, 138] width 11 height 11
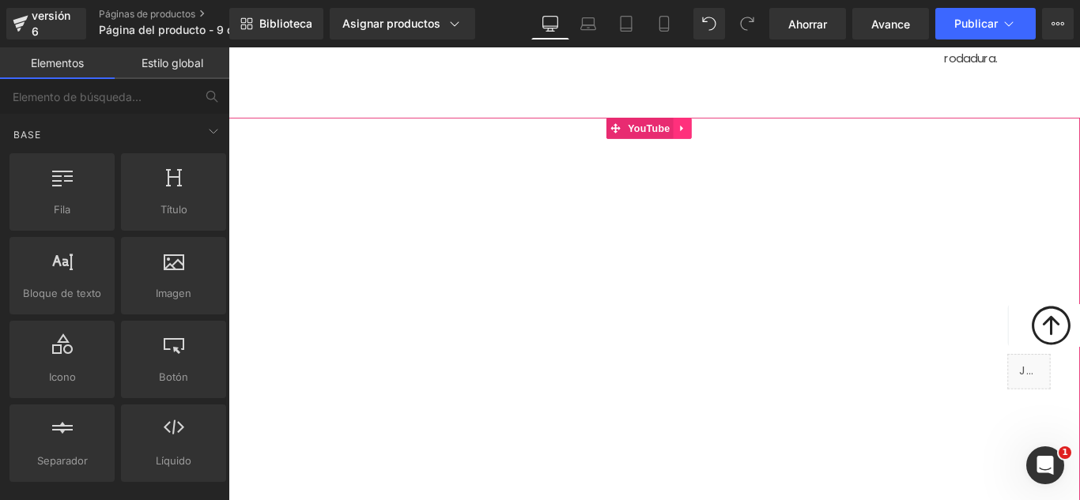
click at [734, 135] on icon at bounding box center [738, 138] width 11 height 12
click at [747, 135] on icon at bounding box center [748, 138] width 11 height 11
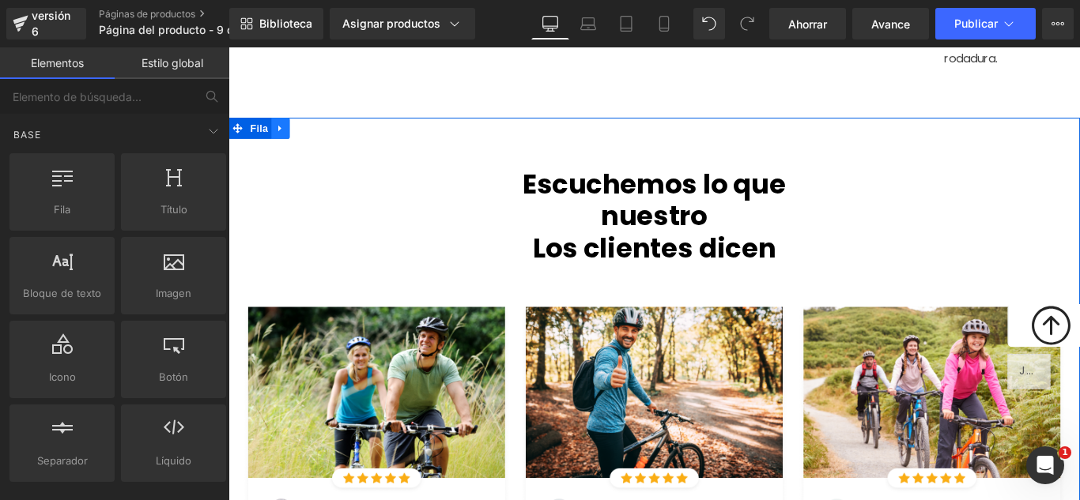
click at [282, 135] on icon at bounding box center [286, 138] width 11 height 12
click at [323, 136] on icon at bounding box center [328, 138] width 11 height 11
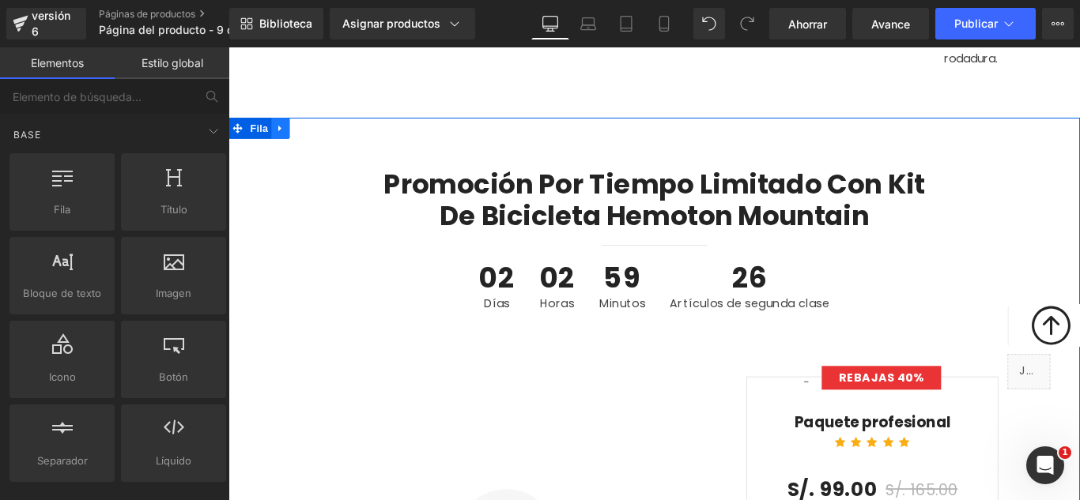
click at [284, 142] on icon at bounding box center [286, 138] width 11 height 12
click at [323, 138] on icon at bounding box center [328, 138] width 11 height 11
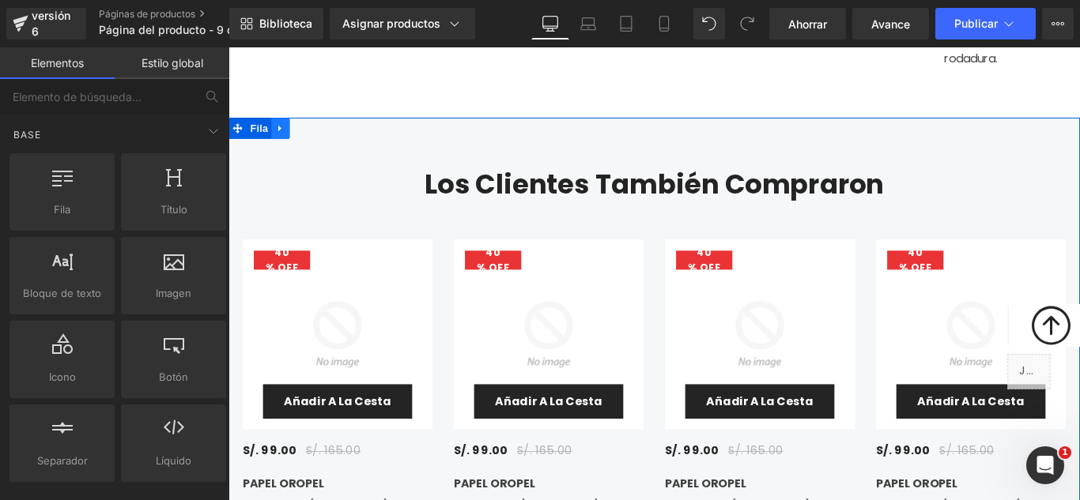
click at [286, 138] on link at bounding box center [287, 138] width 21 height 24
click at [323, 137] on icon at bounding box center [328, 138] width 11 height 11
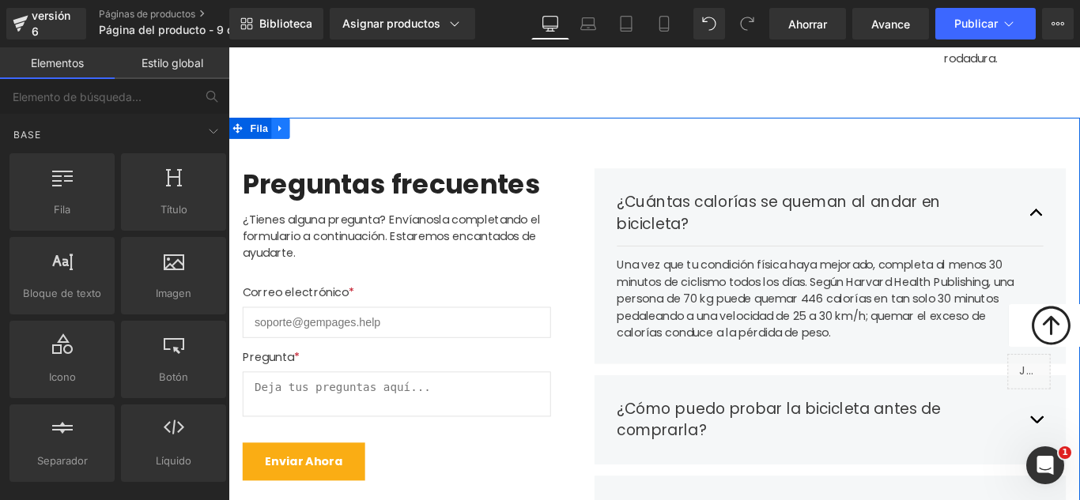
click at [285, 143] on icon at bounding box center [286, 138] width 11 height 12
click at [323, 138] on icon at bounding box center [328, 138] width 11 height 11
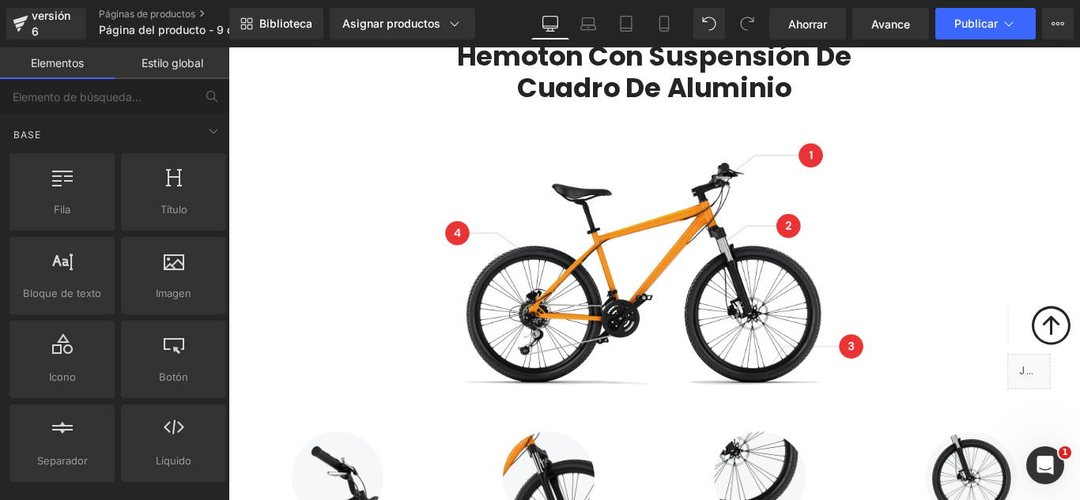
scroll to position [0, 0]
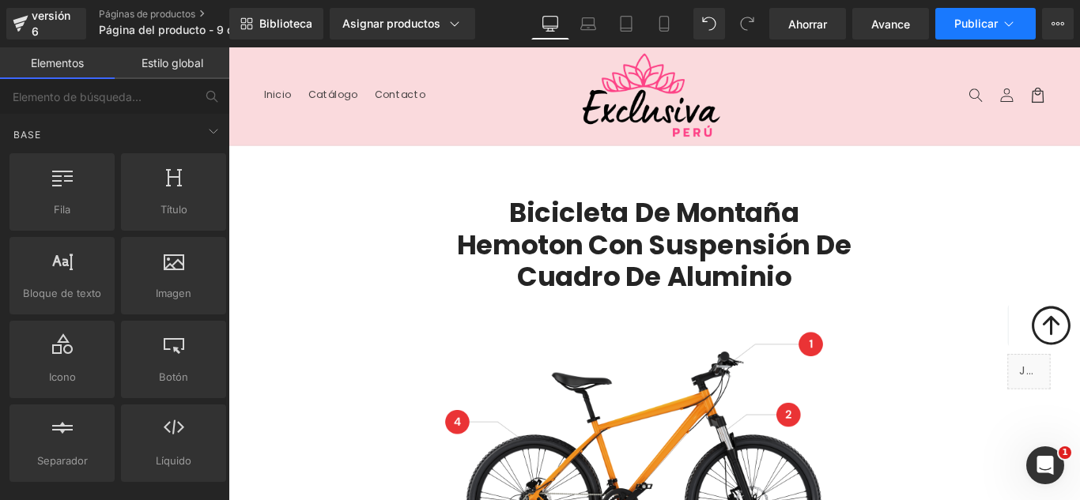
click at [989, 22] on font "Publicar" at bounding box center [975, 23] width 43 height 13
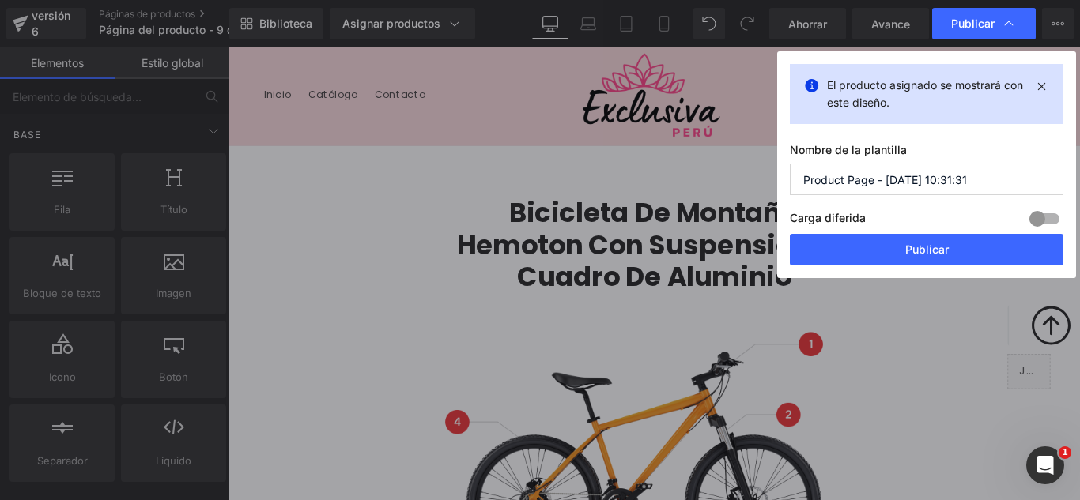
click at [977, 187] on input "Product Page - Oct 9, 10:31:31" at bounding box center [927, 180] width 274 height 32
click at [976, 187] on input "Product Page - Oct 9, 10:31:31" at bounding box center [927, 180] width 274 height 32
click at [976, 186] on input "Product Page - Oct 9, 10:31:31" at bounding box center [927, 180] width 274 height 32
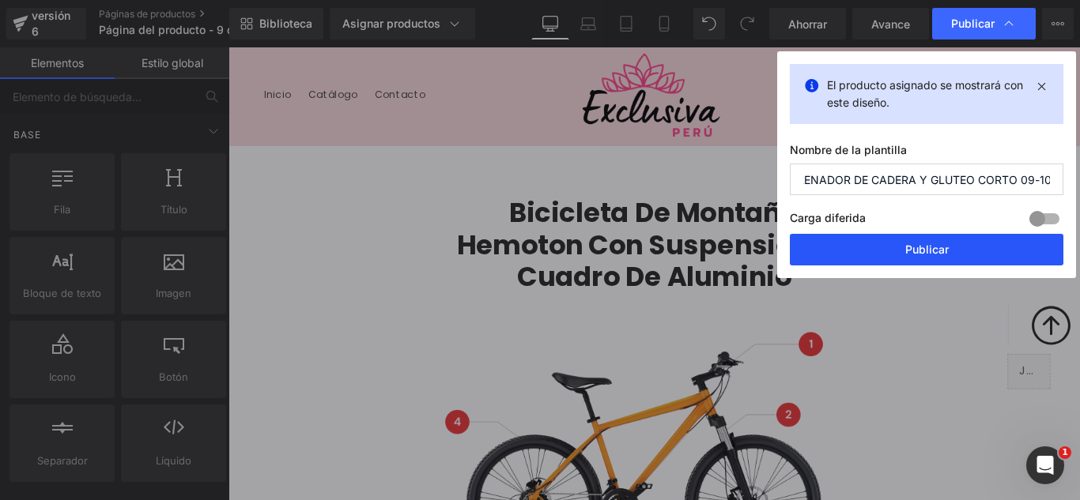
type input "SHORT RELLENADOR DE CADERA Y GLUTEO CORTO 09-10"
click at [969, 250] on button "Publicar" at bounding box center [927, 250] width 274 height 32
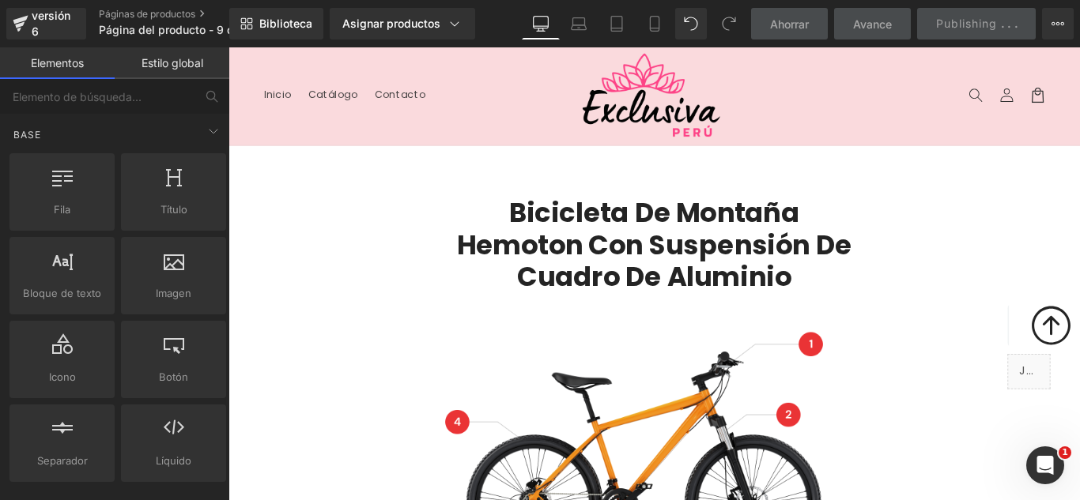
scroll to position [0, 0]
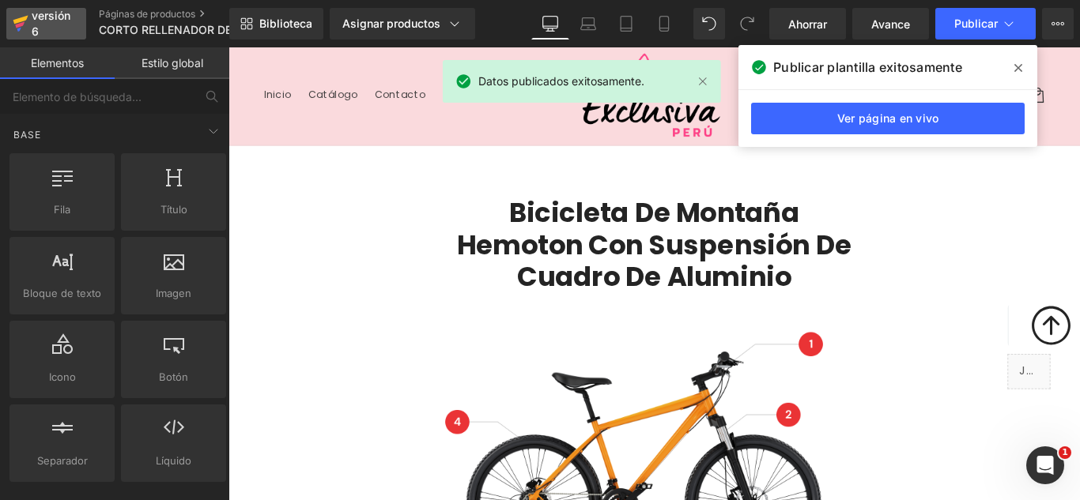
click at [43, 27] on div "versión 6" at bounding box center [52, 24] width 48 height 36
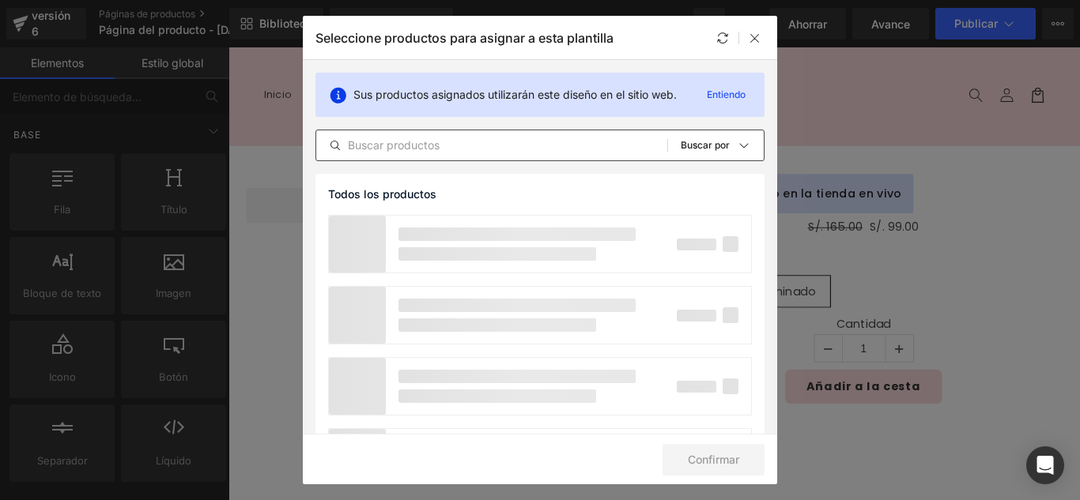
click at [451, 157] on div "Todos los productos Colecciones de Shopify Plantillas de productos Colecciones …" at bounding box center [539, 146] width 449 height 32
click at [456, 149] on input "text" at bounding box center [491, 145] width 351 height 19
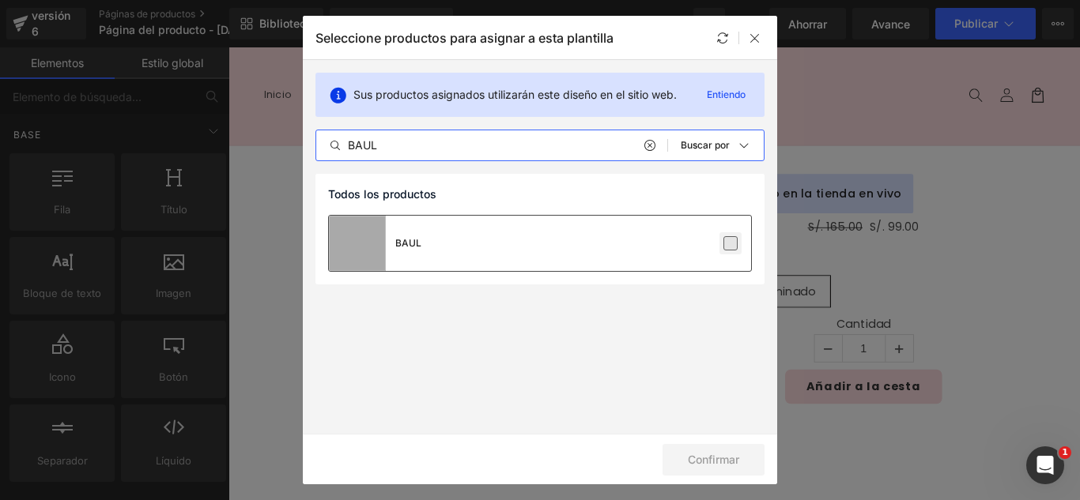
type input "BAUL"
drag, startPoint x: 732, startPoint y: 245, endPoint x: 721, endPoint y: 277, distance: 33.5
click at [731, 245] on label at bounding box center [730, 243] width 14 height 14
click at [730, 243] on input "checkbox" at bounding box center [730, 243] width 0 height 0
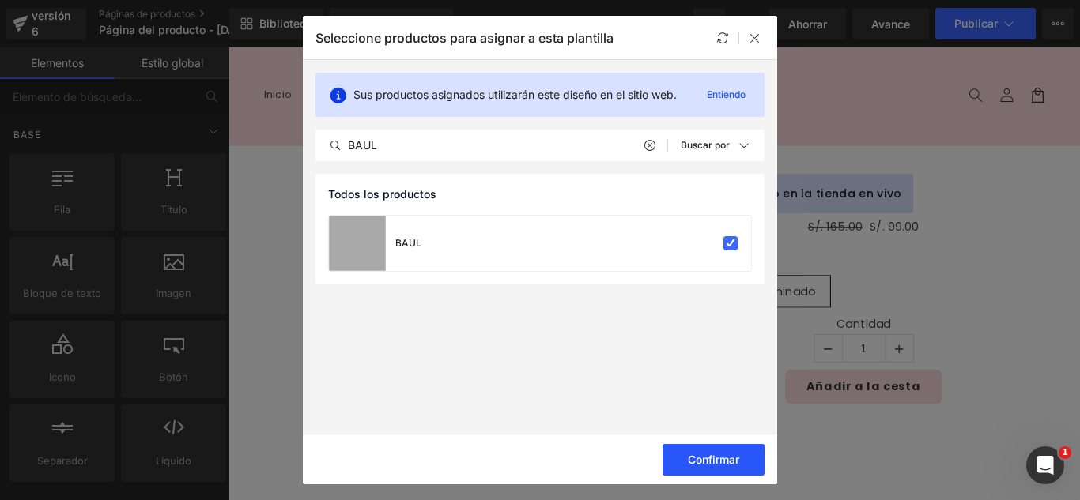
click at [738, 463] on font "Confirmar" at bounding box center [713, 459] width 51 height 13
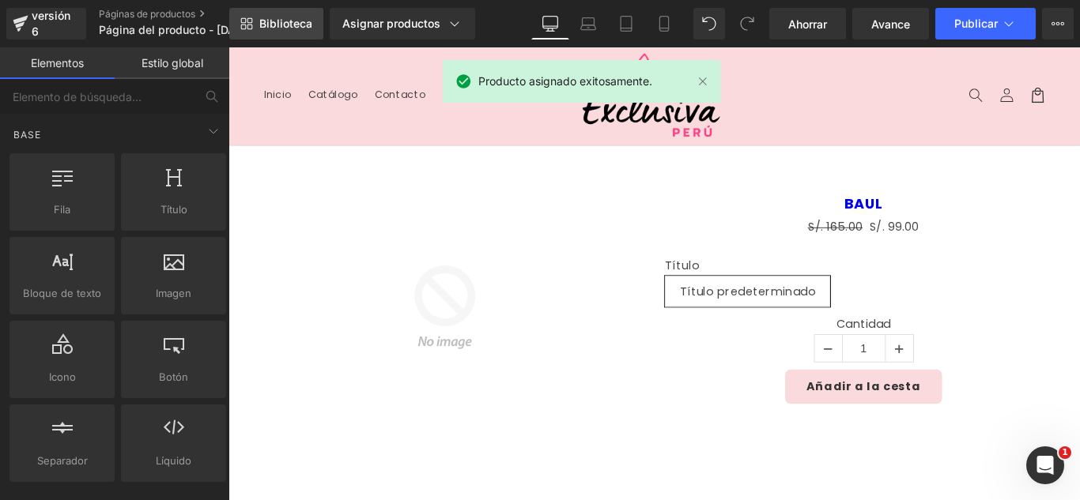
click at [296, 27] on font "Biblioteca" at bounding box center [285, 23] width 53 height 13
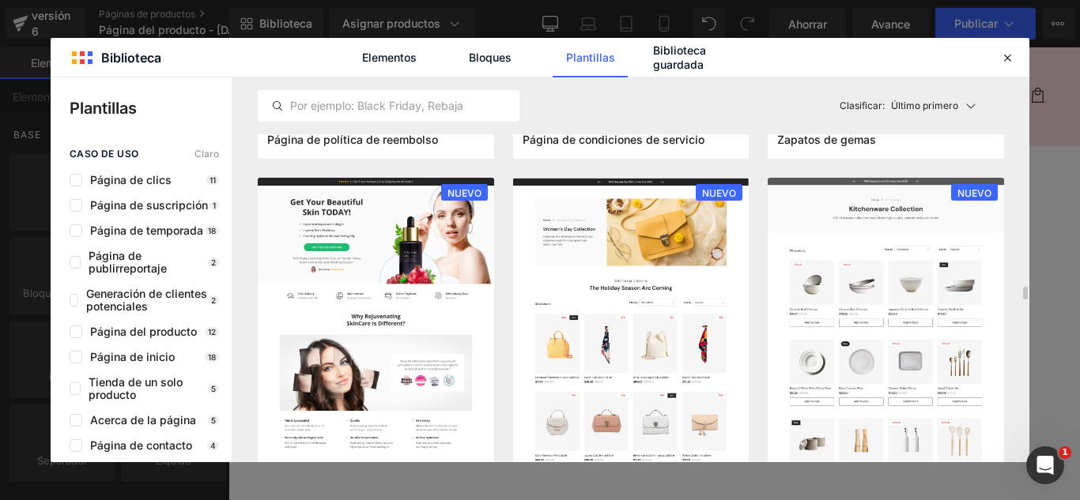
scroll to position [1502, 0]
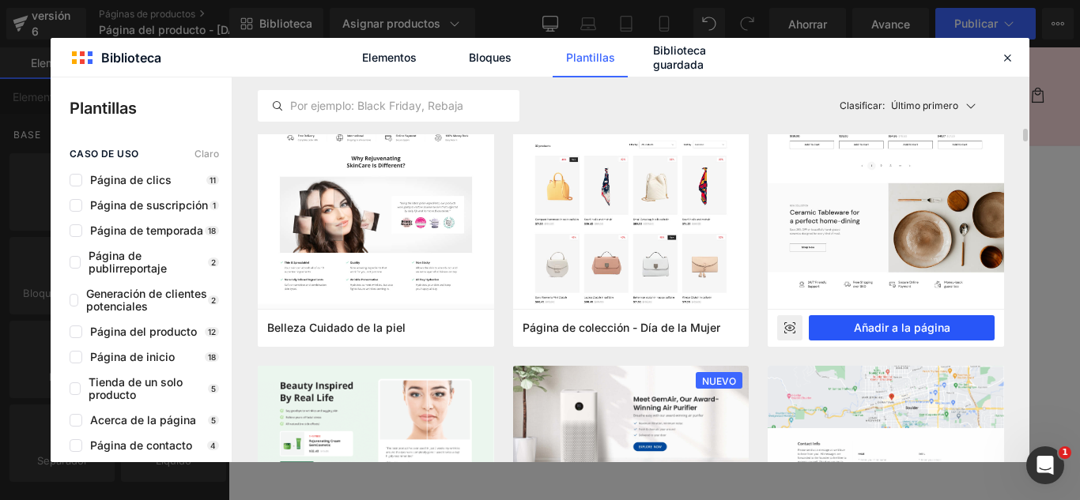
click at [941, 327] on font "Añadir a la página" at bounding box center [902, 327] width 96 height 13
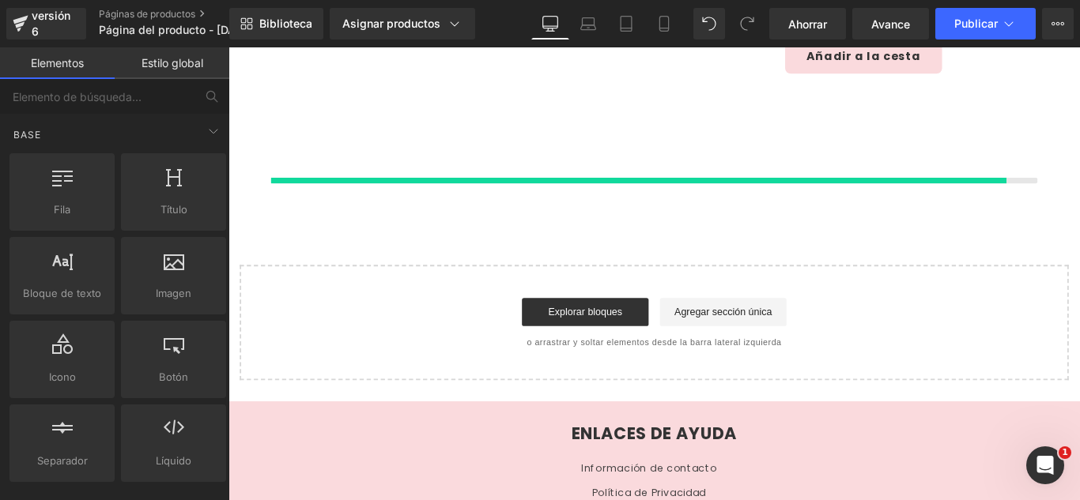
scroll to position [376, 0]
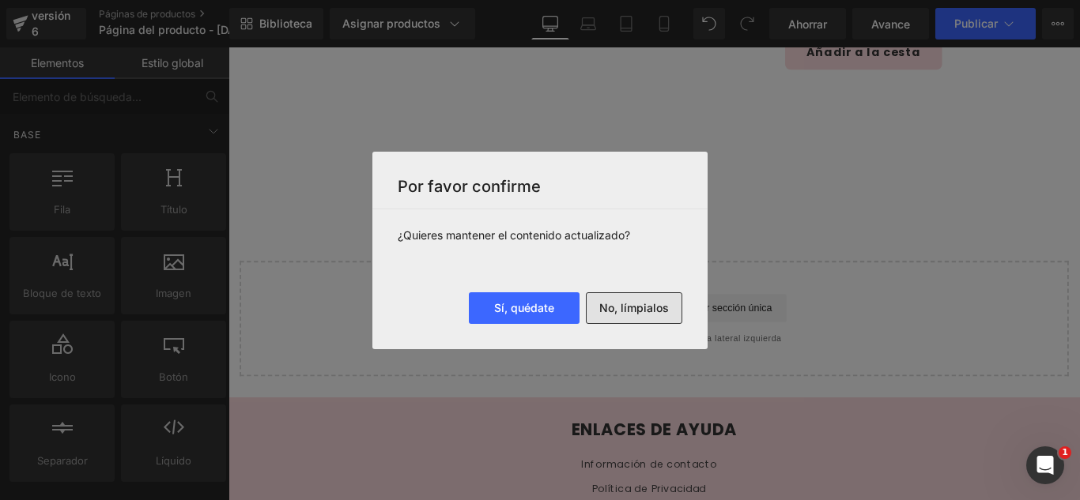
click at [655, 316] on button "No, límpialos" at bounding box center [634, 309] width 96 height 32
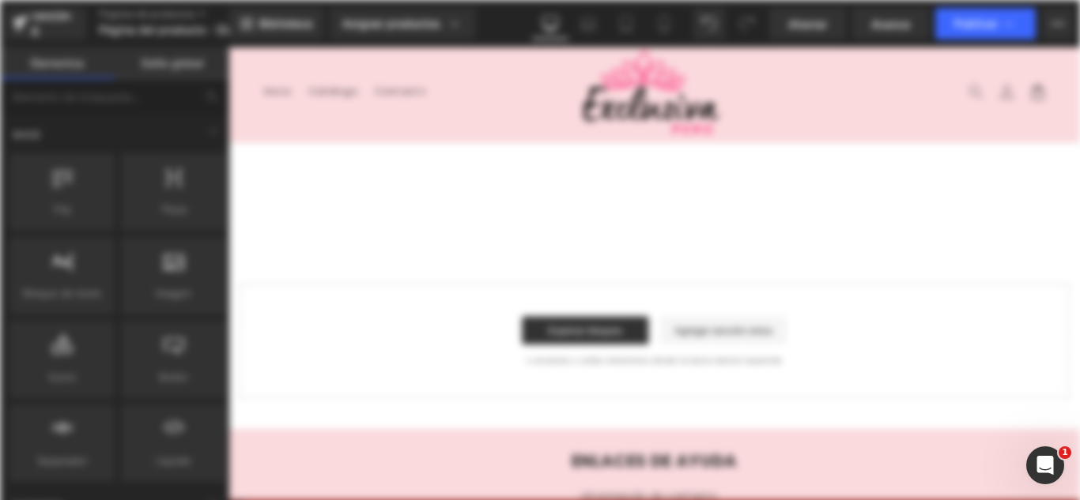
scroll to position [0, 0]
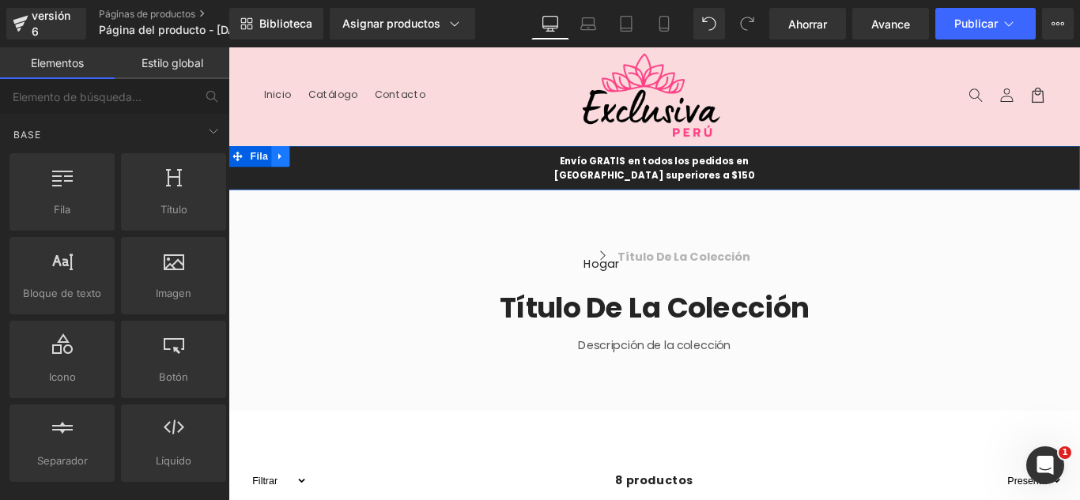
click at [285, 172] on icon at bounding box center [286, 170] width 11 height 12
click at [324, 171] on icon at bounding box center [328, 170] width 11 height 12
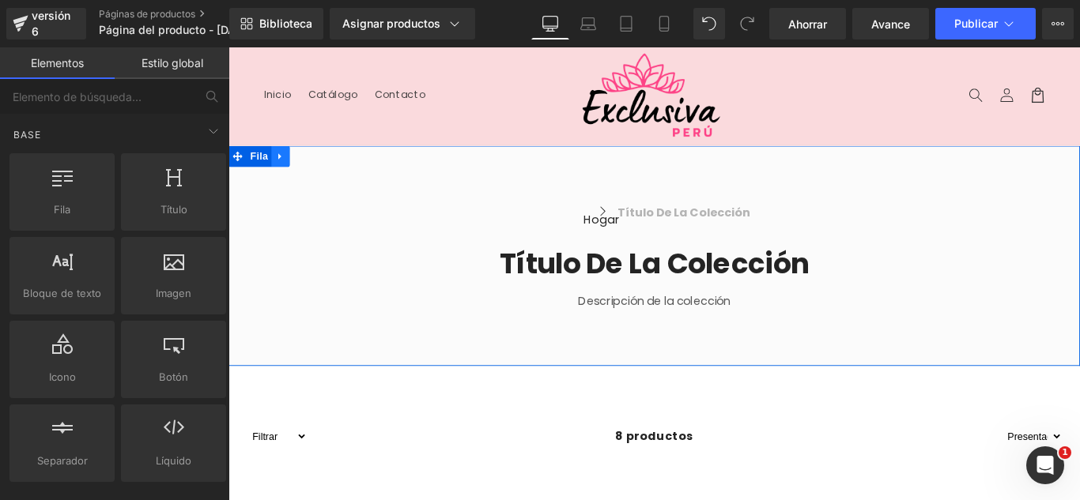
click at [281, 168] on icon at bounding box center [286, 170] width 11 height 12
click at [323, 168] on icon at bounding box center [328, 169] width 11 height 11
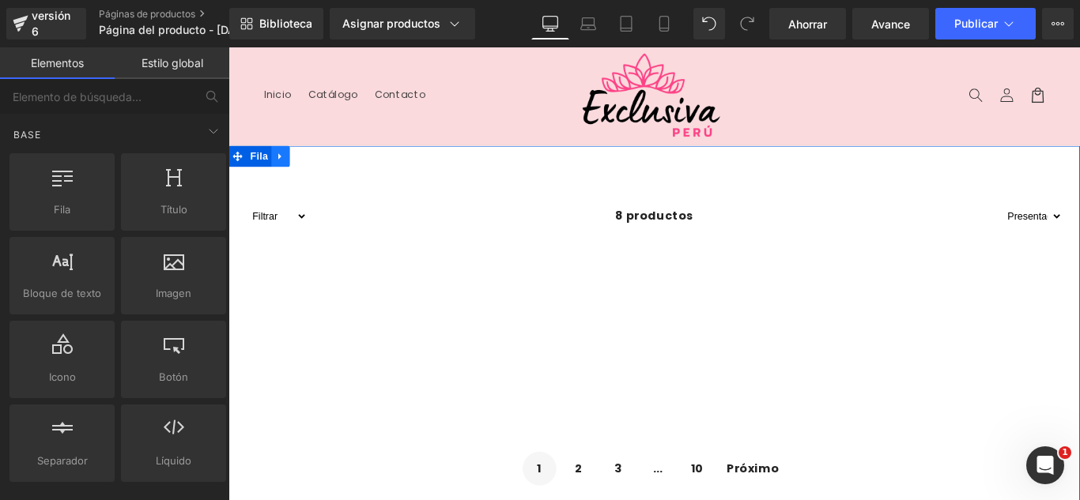
click at [286, 179] on link at bounding box center [287, 170] width 21 height 24
click at [323, 172] on icon at bounding box center [328, 169] width 11 height 11
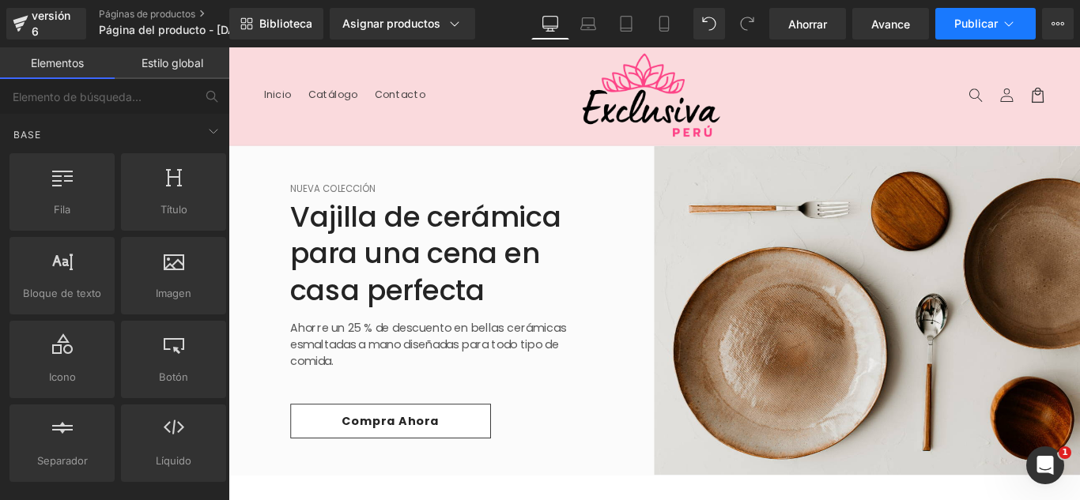
click at [982, 34] on button "Publicar" at bounding box center [985, 24] width 100 height 32
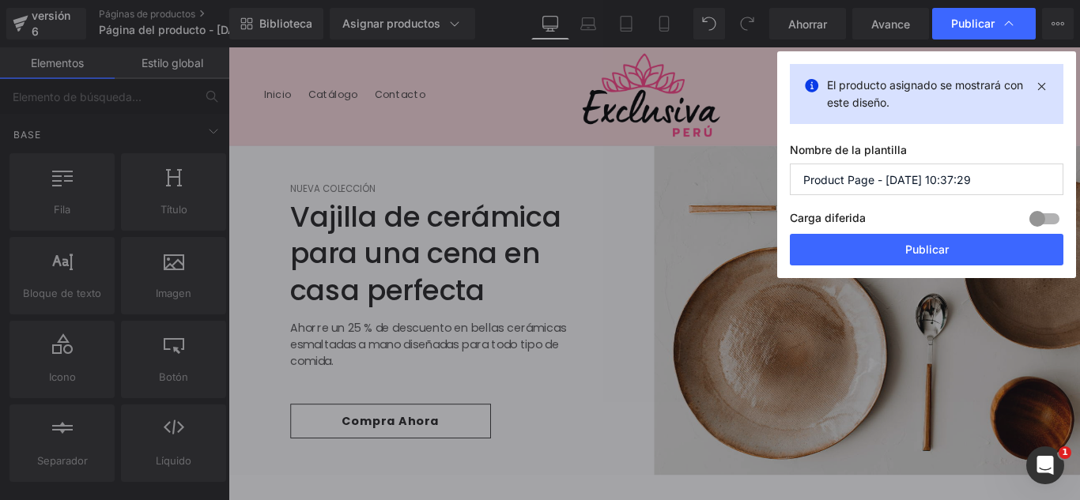
click at [957, 172] on input "Product Page - [DATE] 10:37:29" at bounding box center [927, 180] width 274 height 32
type input "B"
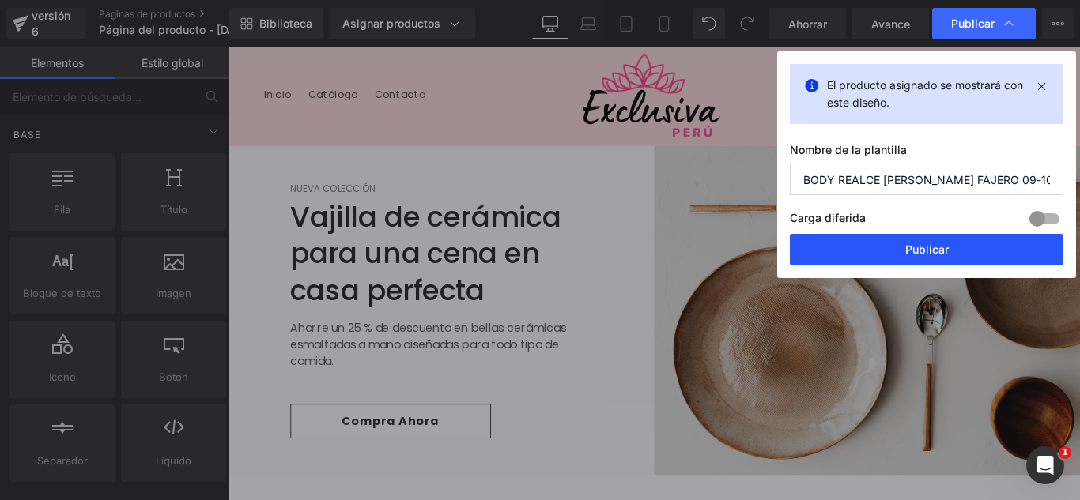
type input "BODY REALCE [PERSON_NAME] FAJERO 09-10"
click at [953, 248] on button "Publicar" at bounding box center [927, 250] width 274 height 32
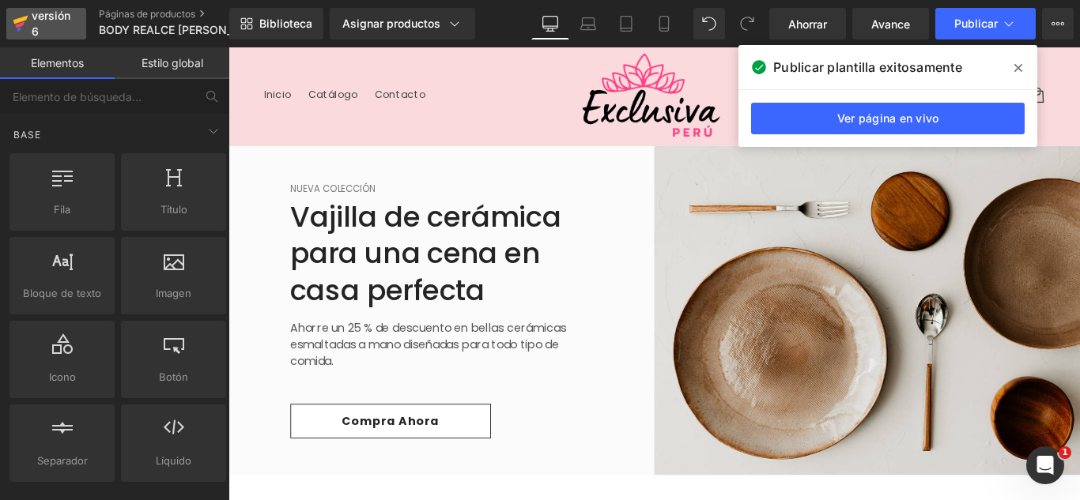
click at [70, 30] on div "versión 6" at bounding box center [52, 24] width 48 height 36
